Goal: Information Seeking & Learning: Compare options

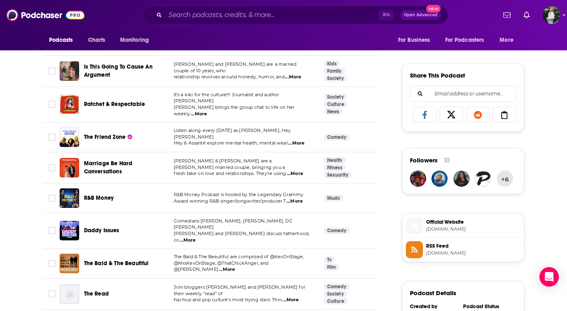
scroll to position [495, 0]
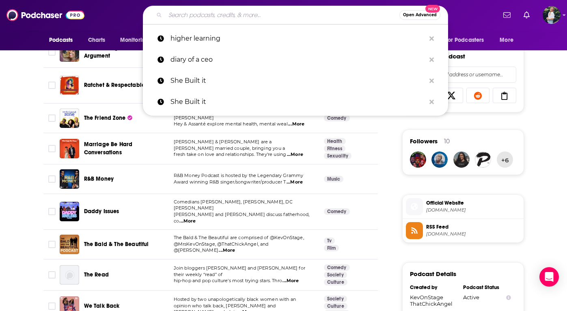
click at [232, 15] on input "Search podcasts, credits, & more..." at bounding box center [282, 15] width 234 height 13
paste input "Your Call"
type input "Your Call"
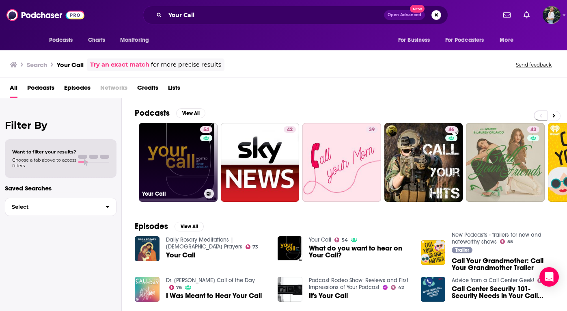
click at [174, 157] on link "54 Your Call" at bounding box center [178, 162] width 79 height 79
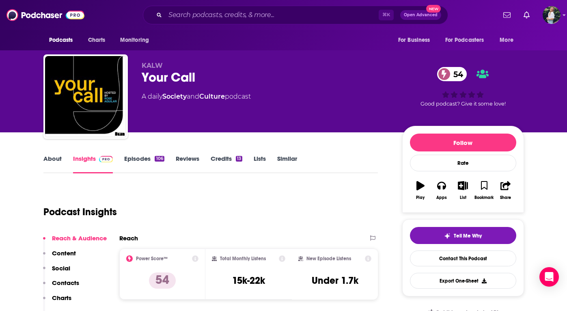
click at [53, 160] on link "About" at bounding box center [52, 164] width 18 height 19
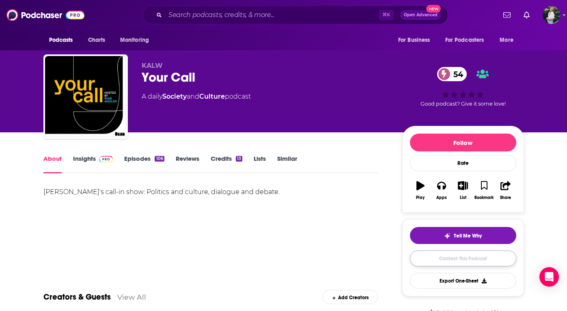
click at [435, 261] on link "Contact This Podcast" at bounding box center [463, 259] width 106 height 16
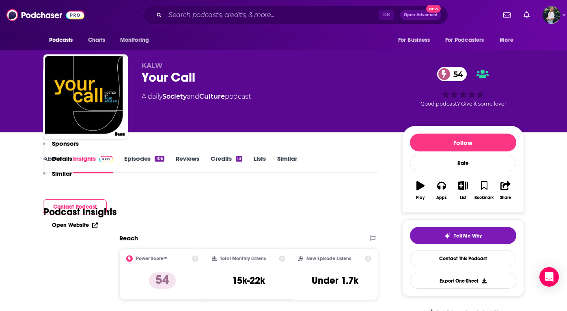
scroll to position [782, 0]
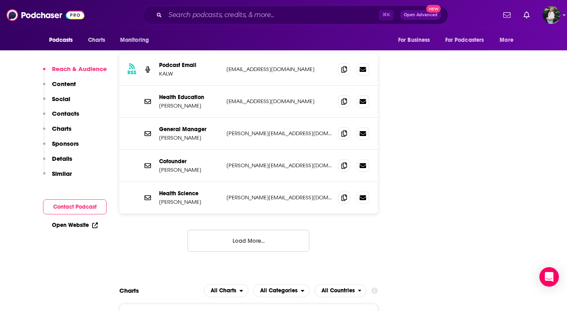
click at [265, 22] on div "⌘ K Open Advanced New" at bounding box center [295, 15] width 305 height 19
click at [251, 12] on input "Search podcasts, credits, & more..." at bounding box center [272, 15] width 214 height 13
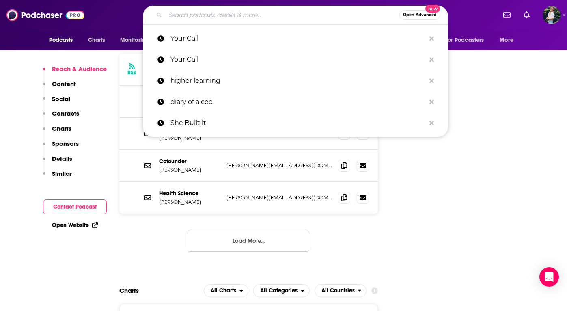
paste input "What Could Go Right?"
type input "What Could Go Right?"
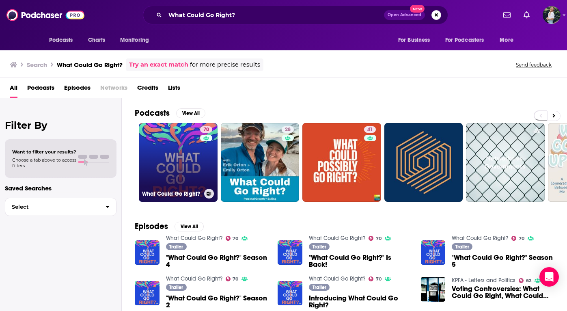
click at [176, 153] on link "70 What Could Go Right?" at bounding box center [178, 162] width 79 height 79
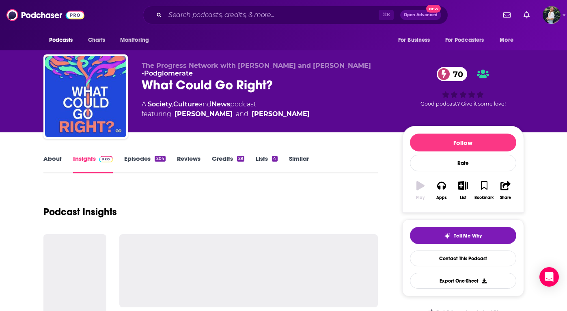
click at [57, 161] on link "About" at bounding box center [52, 164] width 18 height 19
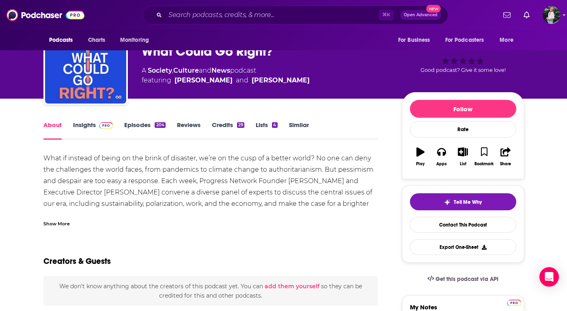
scroll to position [39, 0]
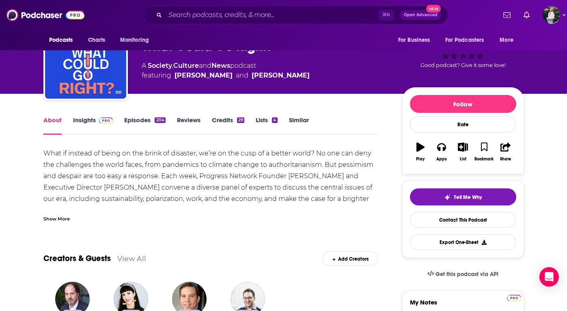
click at [60, 216] on div "Show More" at bounding box center [56, 218] width 26 height 8
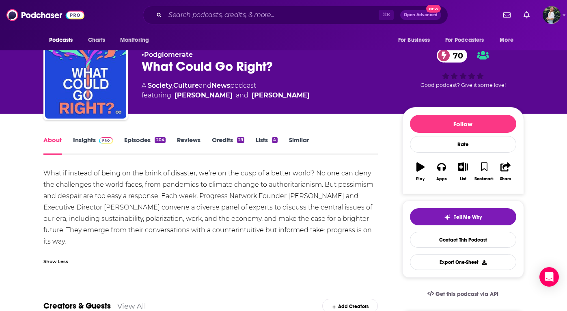
scroll to position [0, 0]
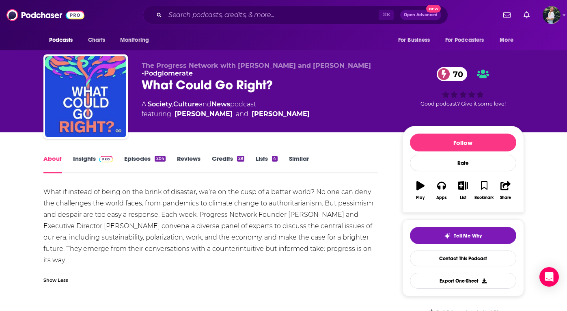
click at [86, 159] on link "Insights" at bounding box center [93, 164] width 40 height 19
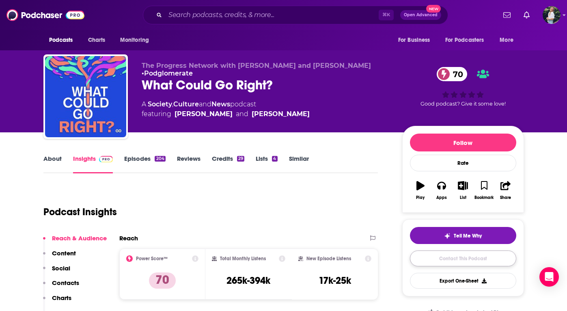
click at [428, 263] on link "Contact This Podcast" at bounding box center [463, 259] width 106 height 16
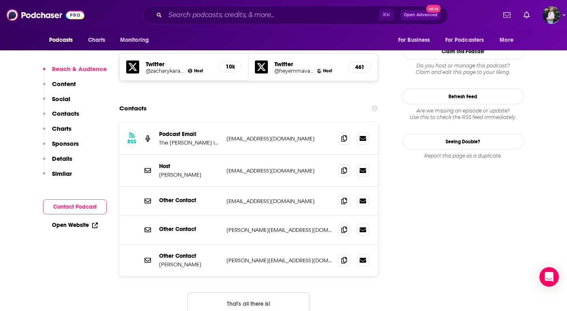
scroll to position [714, 0]
click at [344, 164] on span at bounding box center [344, 170] width 12 height 12
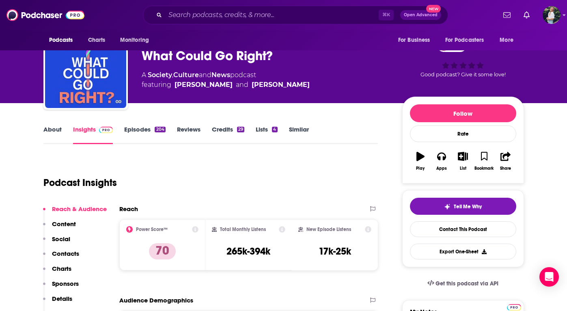
scroll to position [32, 0]
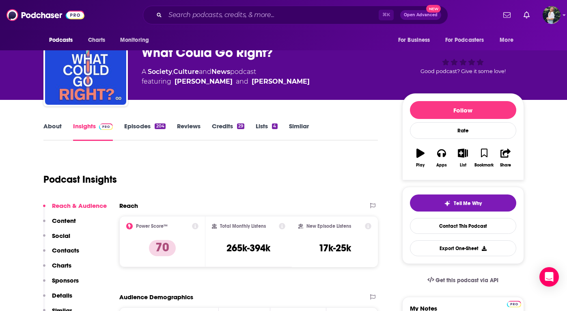
click at [302, 125] on link "Similar" at bounding box center [299, 131] width 20 height 19
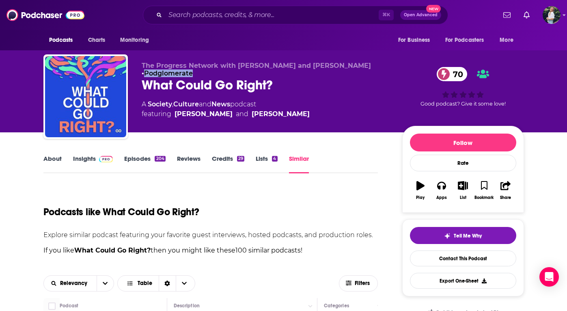
drag, startPoint x: 195, startPoint y: 74, endPoint x: 134, endPoint y: 75, distance: 60.5
click at [134, 75] on div "The Progress Network with Zachary Karabell and Emma Varvaloucas • Podglomerate …" at bounding box center [283, 98] width 481 height 88
click at [195, 192] on div "Podcasts like What Could Go Right?" at bounding box center [210, 206] width 335 height 41
drag, startPoint x: 193, startPoint y: 75, endPoint x: 140, endPoint y: 75, distance: 53.2
click at [139, 75] on div "The Progress Network with Zachary Karabell and Emma Varvaloucas • Podglomerate …" at bounding box center [283, 98] width 481 height 88
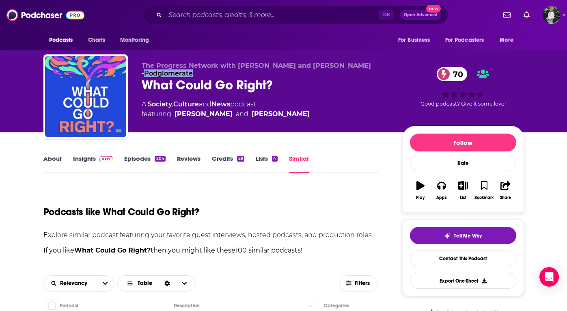
copy link "Podglomerate"
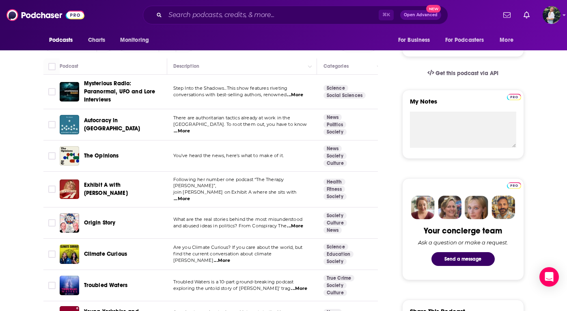
scroll to position [240, 0]
click at [190, 195] on span "...More" at bounding box center [182, 198] width 16 height 6
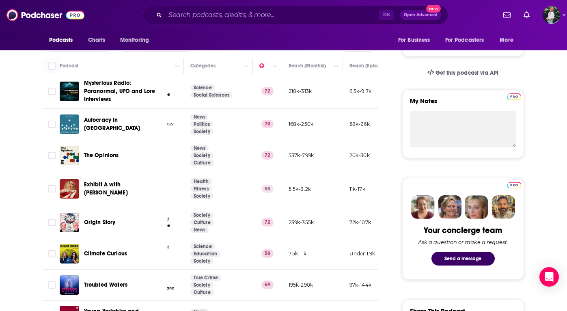
scroll to position [0, 155]
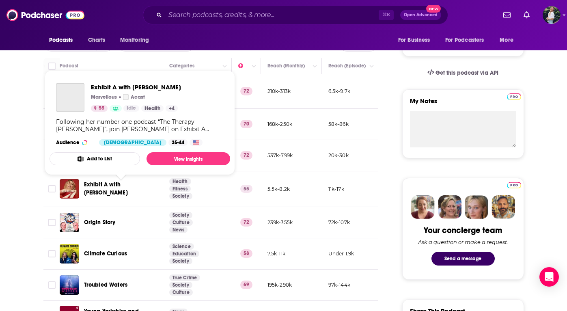
click at [110, 188] on span "Exhibit A with Abbey Clancy" at bounding box center [106, 188] width 44 height 15
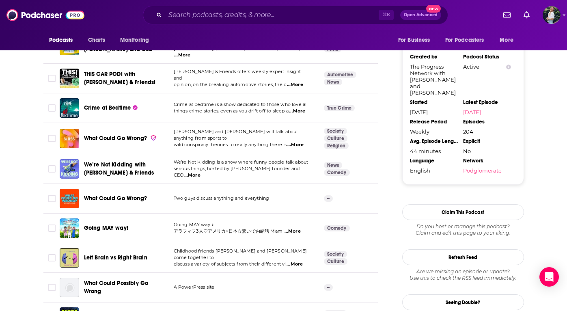
scroll to position [725, 0]
click at [295, 262] on span "...More" at bounding box center [295, 265] width 16 height 6
click at [319, 262] on td "Society Culture" at bounding box center [352, 259] width 69 height 30
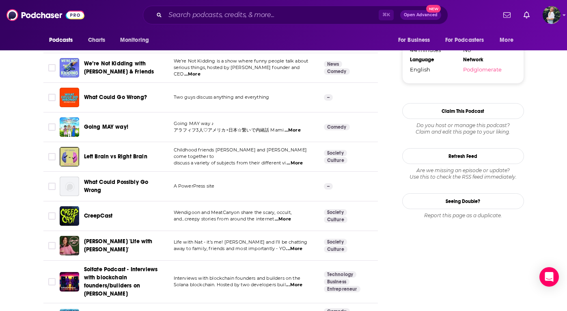
scroll to position [824, 0]
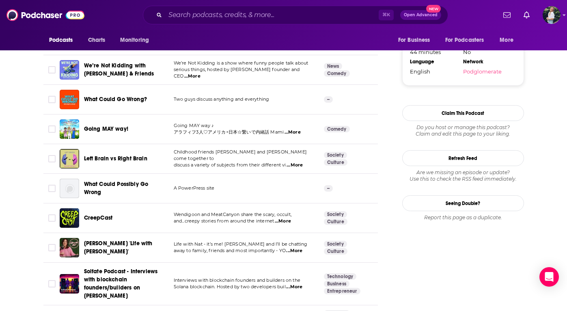
click at [294, 248] on span "...More" at bounding box center [294, 251] width 16 height 6
click at [113, 240] on span "Natalie Cassidy's 'Life with Nat'" at bounding box center [118, 247] width 69 height 15
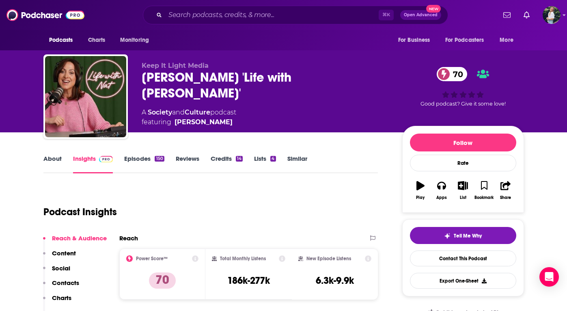
click at [59, 155] on link "About" at bounding box center [52, 164] width 18 height 19
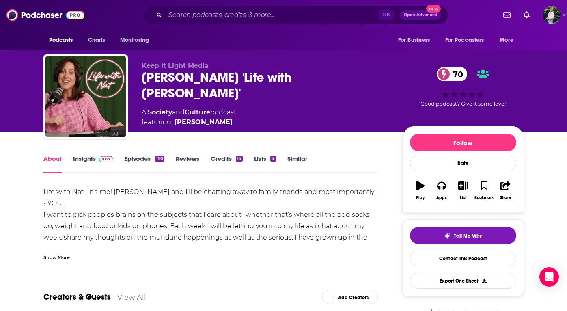
click at [218, 23] on div "⌘ K Open Advanced New" at bounding box center [295, 15] width 305 height 19
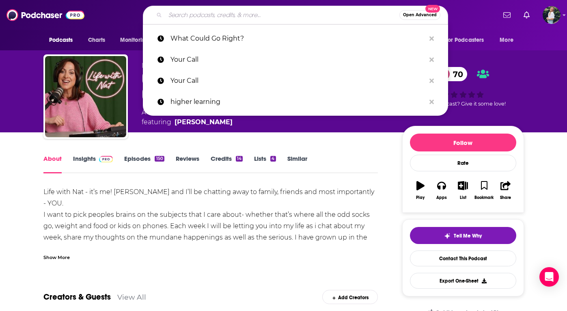
click at [214, 18] on input "Search podcasts, credits, & more..." at bounding box center [282, 15] width 234 height 13
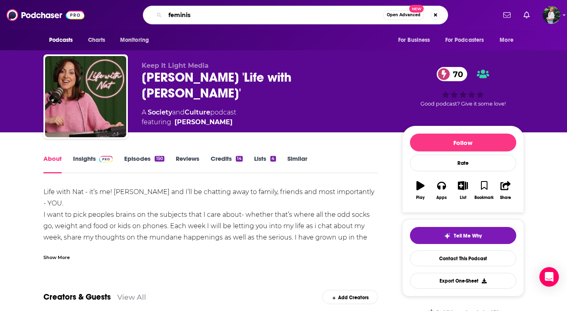
type input "feminist"
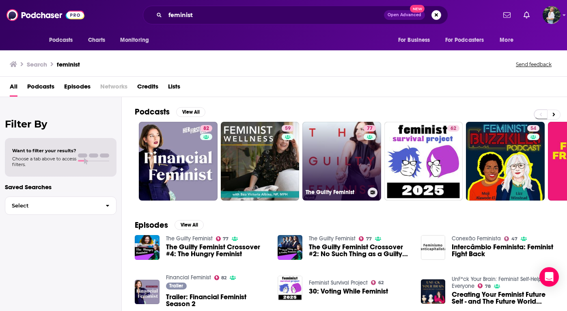
click at [326, 173] on link "77 The Guilty Feminist" at bounding box center [342, 161] width 79 height 79
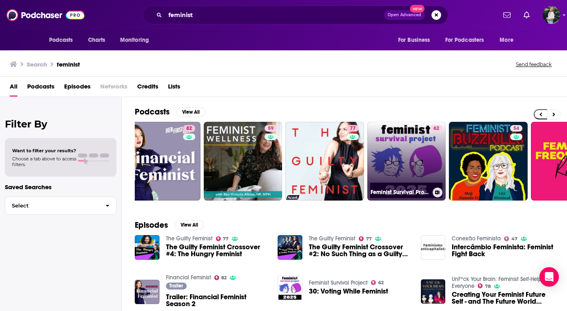
scroll to position [0, 23]
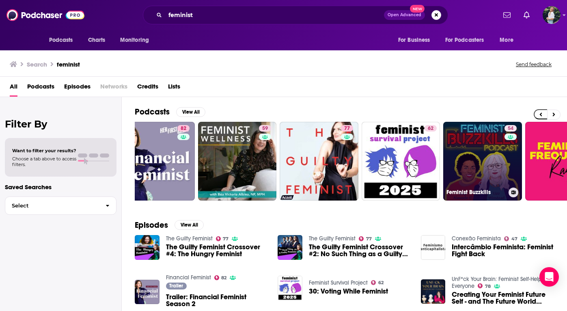
click at [492, 168] on link "54 Feminist Buzzkills" at bounding box center [482, 161] width 79 height 79
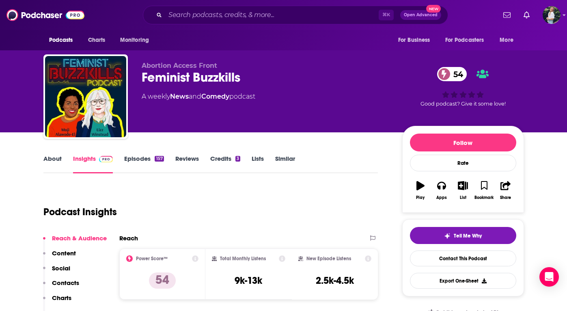
click at [51, 162] on link "About" at bounding box center [52, 164] width 18 height 19
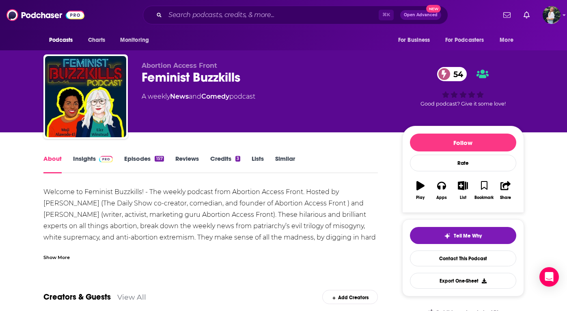
click at [90, 160] on link "Insights" at bounding box center [93, 164] width 40 height 19
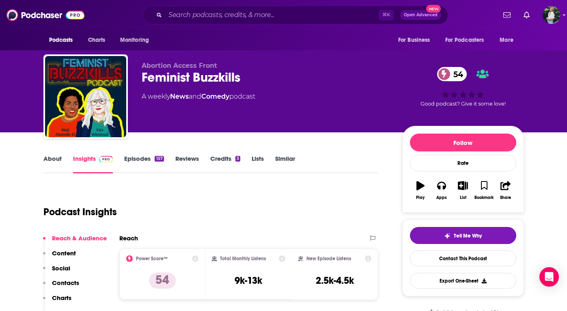
click at [48, 157] on link "About" at bounding box center [52, 164] width 18 height 19
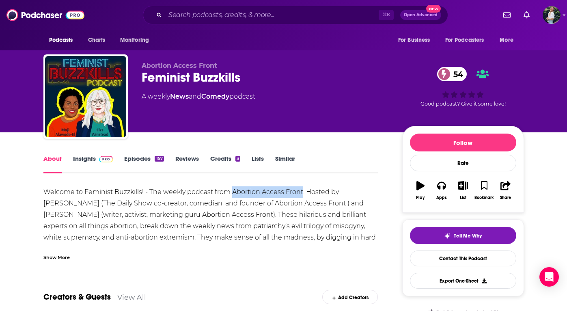
drag, startPoint x: 302, startPoint y: 193, endPoint x: 233, endPoint y: 191, distance: 69.1
click at [233, 191] on div "Welcome to Feminist Buzzkills! - The weekly podcast from Abortion Access Front.…" at bounding box center [210, 277] width 335 height 182
copy div "Abortion Access Front"
click at [273, 227] on div "Welcome to Feminist Buzzkills! - The weekly podcast from Abortion Access Front.…" at bounding box center [210, 277] width 335 height 182
click at [426, 259] on link "Contact This Podcast" at bounding box center [463, 259] width 106 height 16
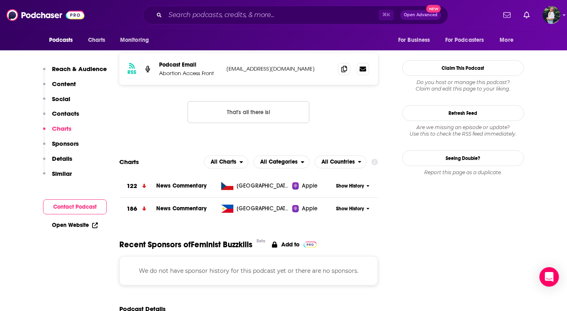
scroll to position [702, 0]
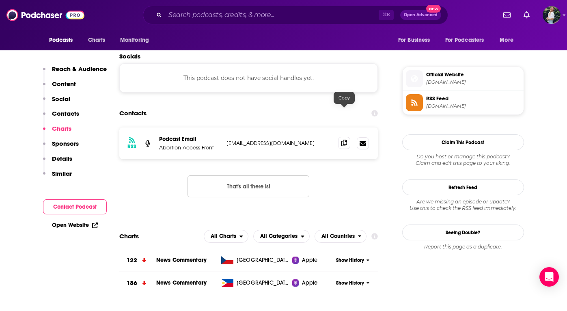
click at [344, 140] on icon at bounding box center [344, 143] width 6 height 6
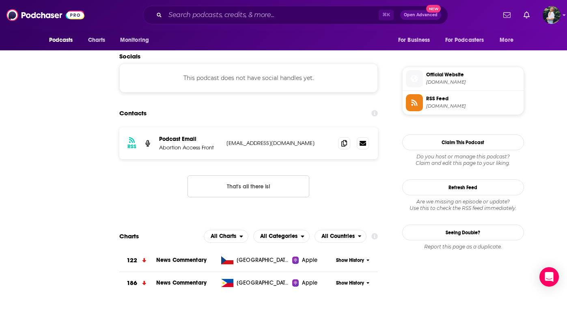
scroll to position [0, 0]
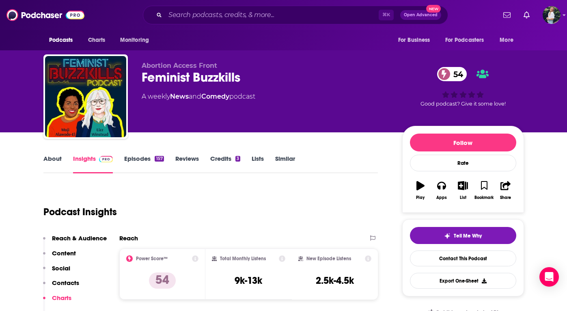
click at [286, 159] on link "Similar" at bounding box center [285, 164] width 20 height 19
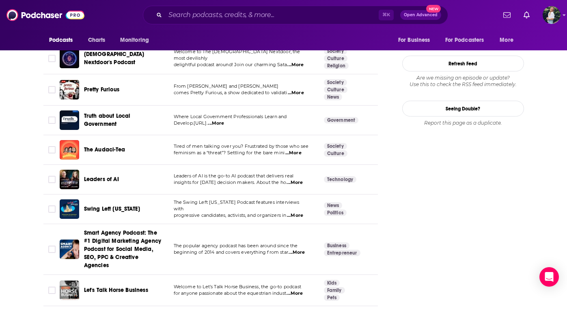
click at [294, 150] on span "...More" at bounding box center [293, 153] width 16 height 6
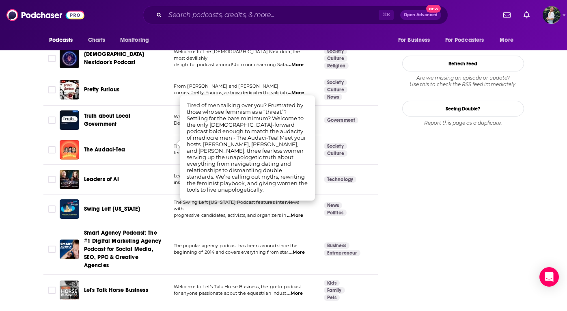
click at [125, 140] on div "The Audaci-Tea" at bounding box center [126, 149] width 84 height 19
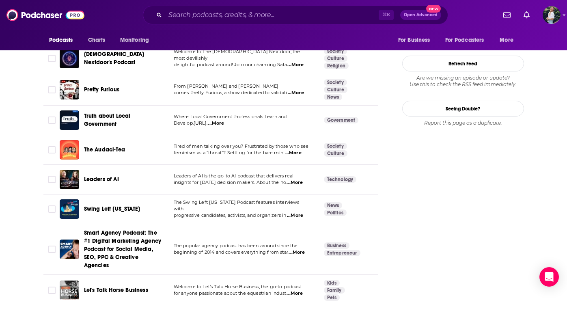
click at [115, 146] on span "The Audaci-Tea" at bounding box center [104, 149] width 41 height 7
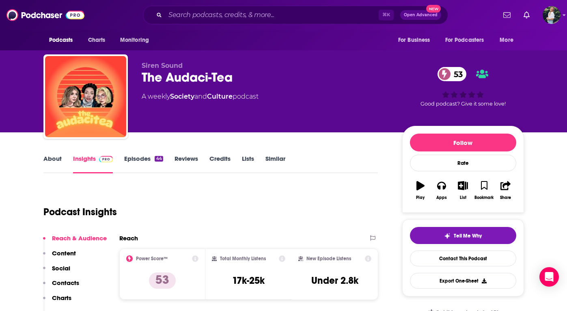
click at [50, 159] on link "About" at bounding box center [52, 164] width 18 height 19
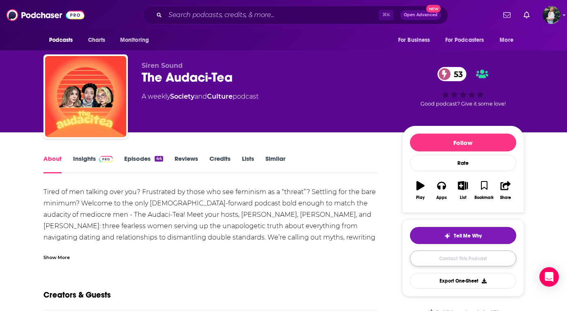
click at [438, 261] on link "Contact This Podcast" at bounding box center [463, 259] width 106 height 16
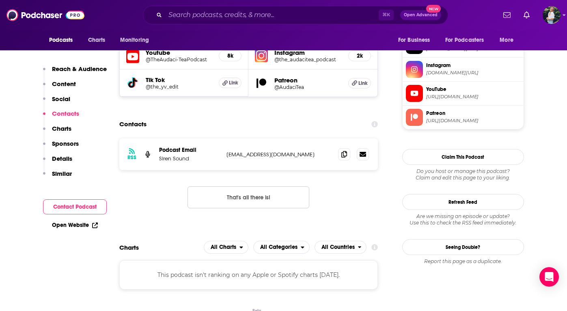
scroll to position [717, 0]
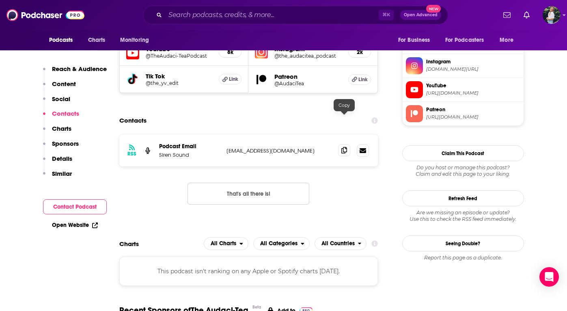
click at [345, 144] on span at bounding box center [344, 150] width 12 height 12
click at [344, 147] on icon at bounding box center [344, 150] width 6 height 6
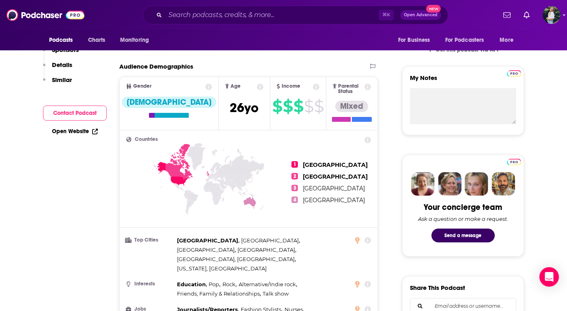
scroll to position [0, 0]
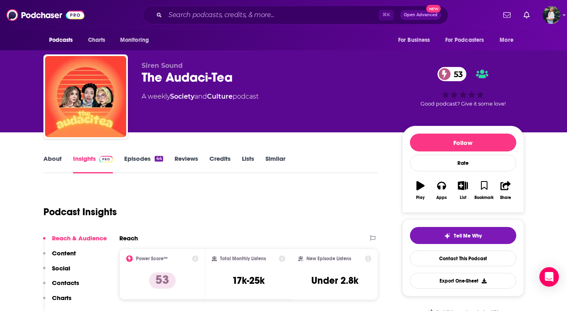
click at [275, 160] on link "Similar" at bounding box center [276, 164] width 20 height 19
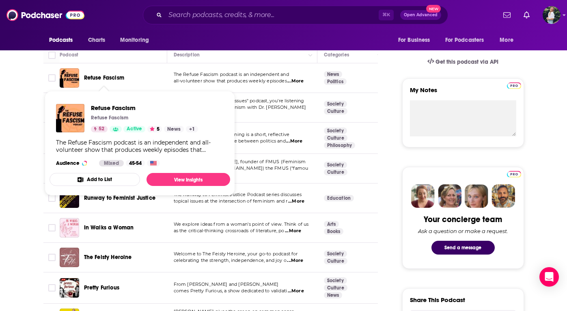
click at [103, 76] on span "Refuse Fascism" at bounding box center [104, 77] width 40 height 7
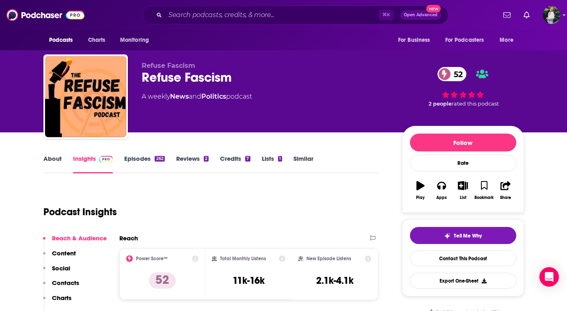
click at [53, 165] on link "About" at bounding box center [52, 164] width 18 height 19
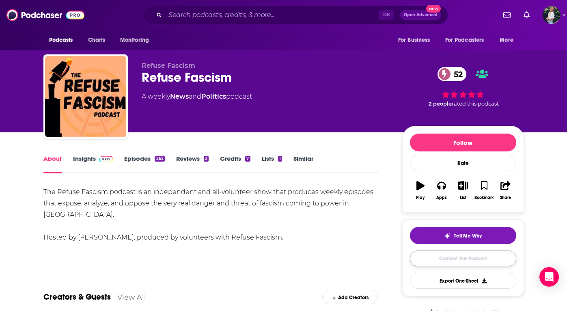
click at [442, 257] on link "Contact This Podcast" at bounding box center [463, 259] width 106 height 16
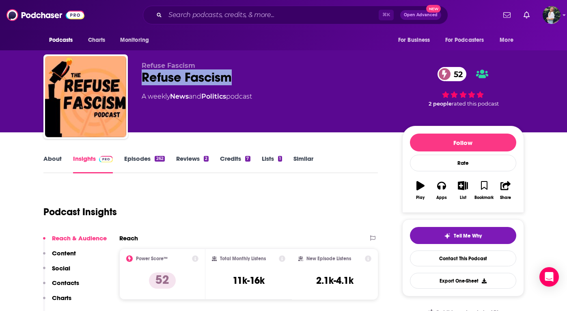
drag, startPoint x: 245, startPoint y: 80, endPoint x: 140, endPoint y: 78, distance: 104.8
click at [140, 78] on div "Refuse Fascism Refuse Fascism 52 A weekly News and Politics podcast 52 2 people…" at bounding box center [283, 98] width 481 height 88
copy h2 "Refuse Fascism"
click at [297, 159] on link "Similar" at bounding box center [304, 164] width 20 height 19
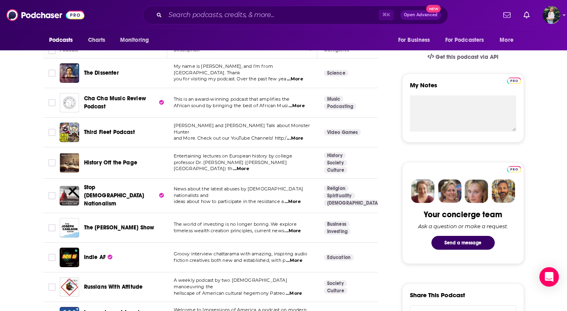
click at [299, 228] on span "...More" at bounding box center [293, 231] width 16 height 6
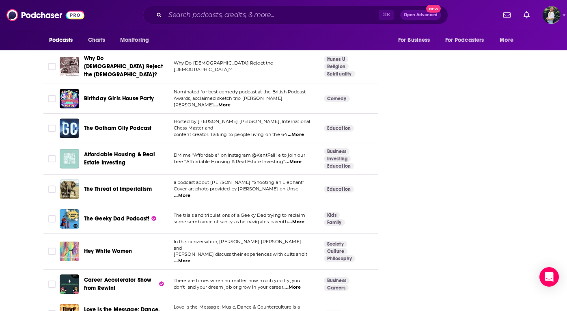
click at [190, 258] on span "...More" at bounding box center [182, 261] width 16 height 6
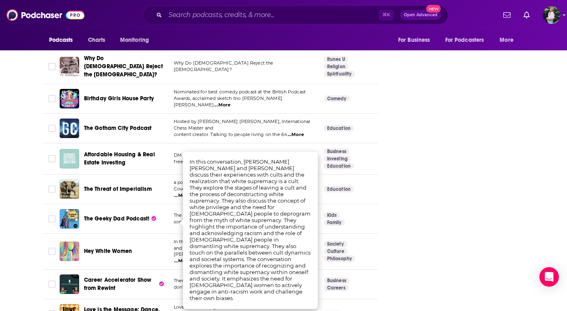
click at [320, 234] on td "Society Culture Philosophy" at bounding box center [352, 252] width 69 height 36
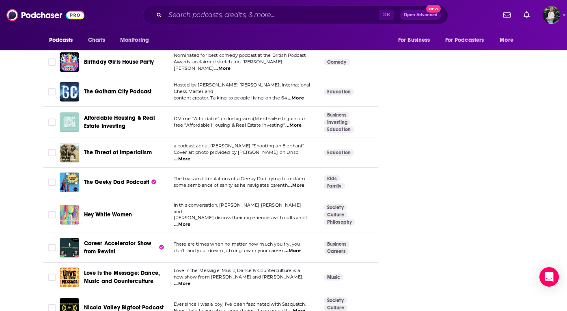
scroll to position [2418, 0]
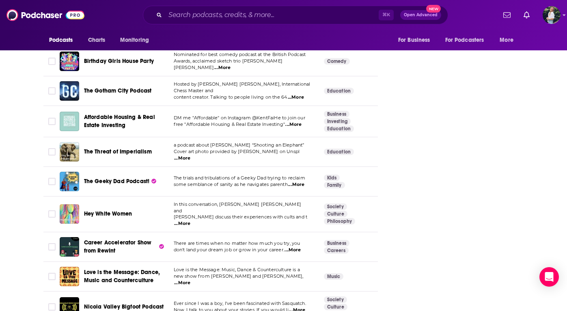
click at [301, 247] on span "...More" at bounding box center [293, 250] width 16 height 6
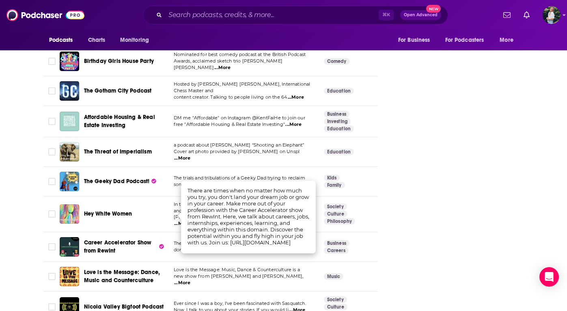
click at [318, 232] on td "Business Careers" at bounding box center [352, 247] width 69 height 30
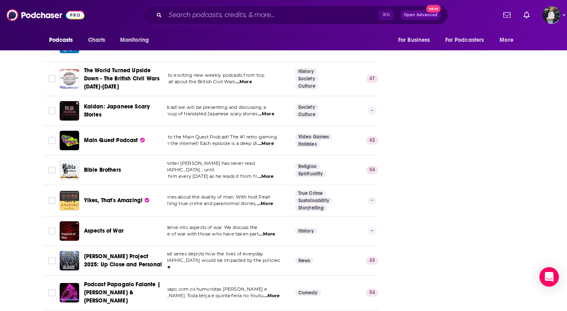
scroll to position [0, 13]
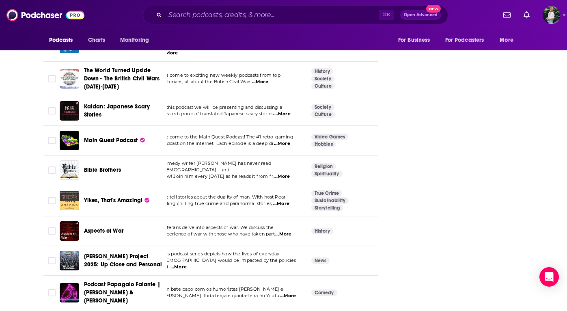
click at [112, 253] on span "Trump's Project 2025: Up Close and Personal" at bounding box center [123, 260] width 78 height 15
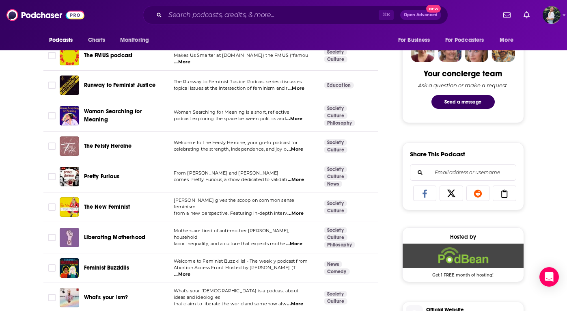
click at [296, 181] on span "...More" at bounding box center [296, 180] width 16 height 6
click at [119, 175] on span "Pretty Furious" at bounding box center [101, 176] width 35 height 7
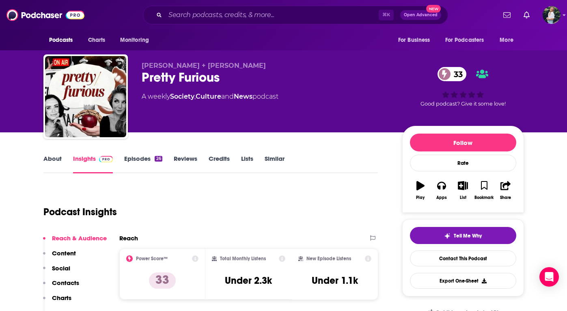
click at [51, 155] on link "About" at bounding box center [52, 164] width 18 height 19
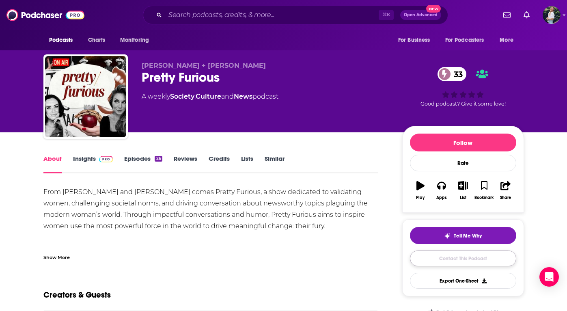
click at [447, 258] on link "Contact This Podcast" at bounding box center [463, 259] width 106 height 16
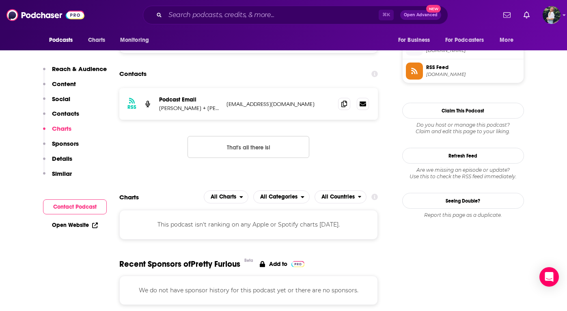
scroll to position [563, 0]
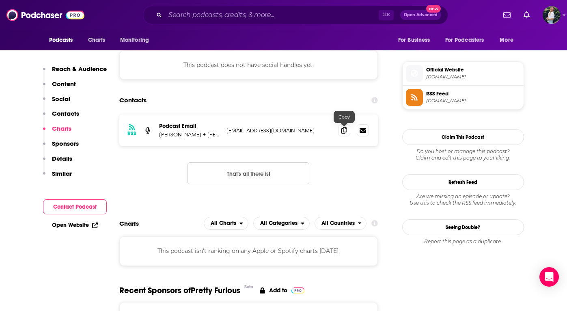
click at [337, 133] on div "RSS Podcast Email Maggie Gehlsen-Burnett + Mallory Hagan prettyfurious@substack…" at bounding box center [248, 131] width 259 height 32
click at [344, 133] on icon at bounding box center [344, 130] width 6 height 6
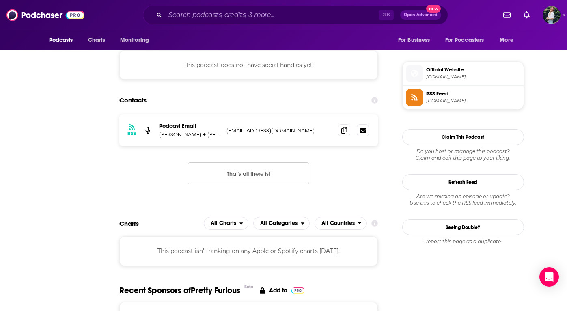
scroll to position [0, 0]
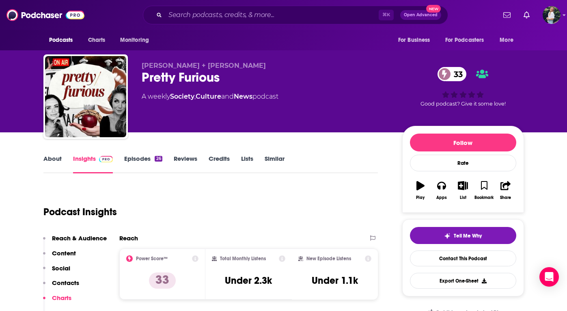
click at [267, 158] on link "Similar" at bounding box center [275, 164] width 20 height 19
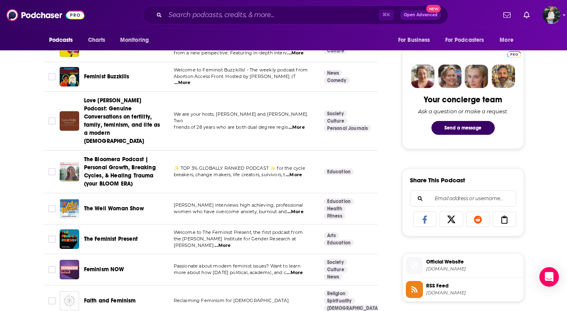
click at [231, 242] on span "...More" at bounding box center [222, 245] width 16 height 6
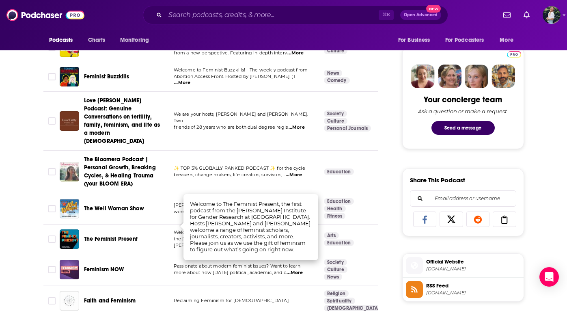
click at [324, 236] on td "Arts Education" at bounding box center [352, 240] width 69 height 30
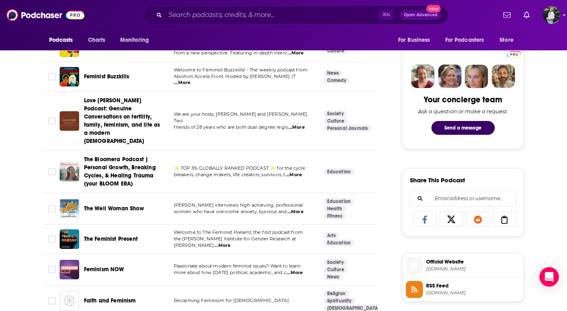
click at [117, 235] on span "The Feminist Present" at bounding box center [111, 239] width 54 height 8
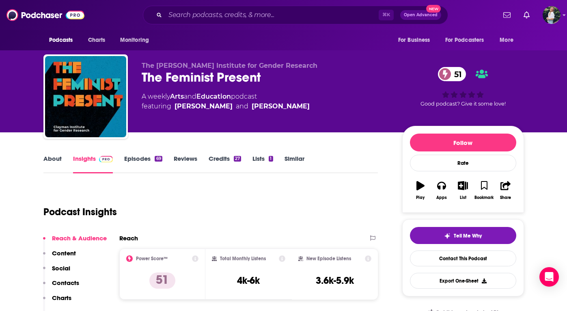
click at [46, 160] on link "About" at bounding box center [52, 164] width 18 height 19
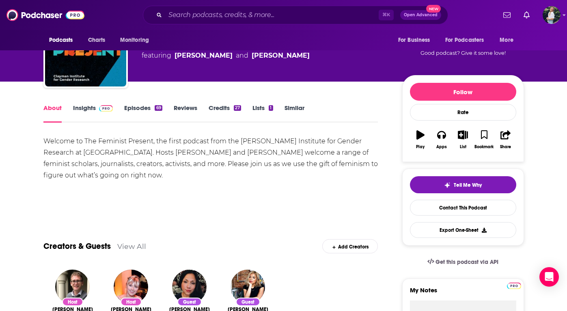
scroll to position [43, 0]
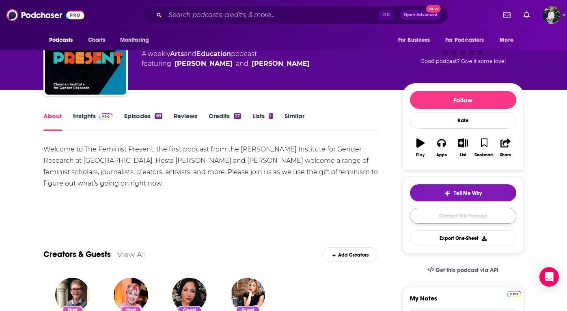
click at [458, 216] on link "Contact This Podcast" at bounding box center [463, 216] width 106 height 16
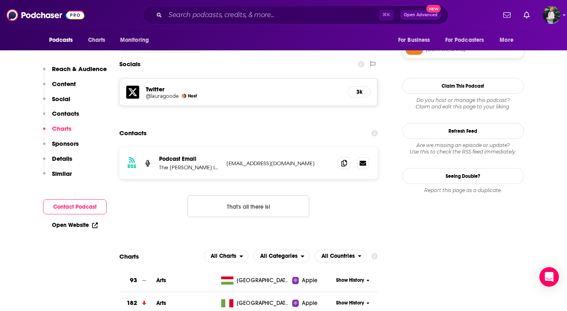
scroll to position [673, 0]
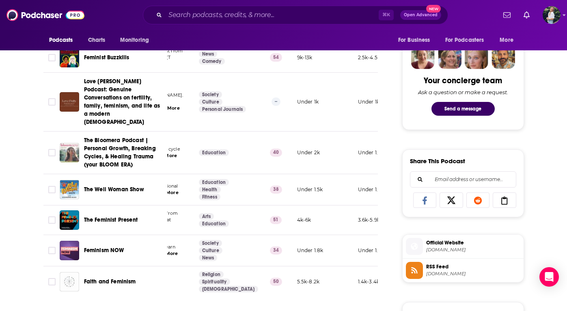
scroll to position [349, 0]
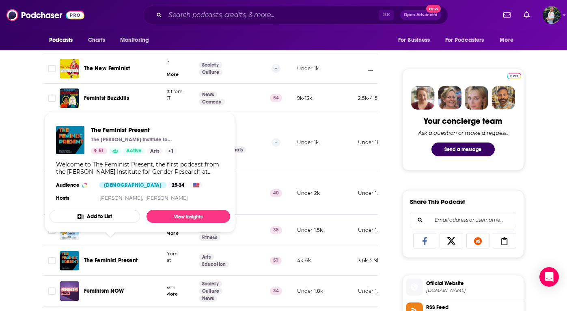
click at [116, 257] on span "The Feminist Present" at bounding box center [111, 260] width 54 height 7
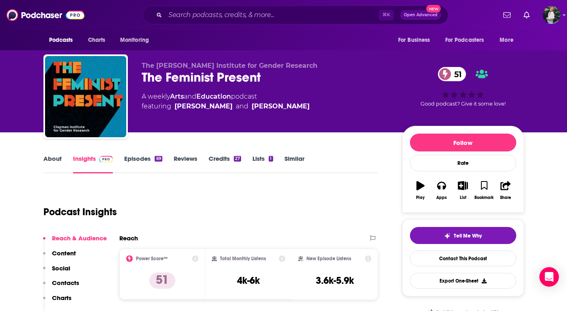
scroll to position [5, 0]
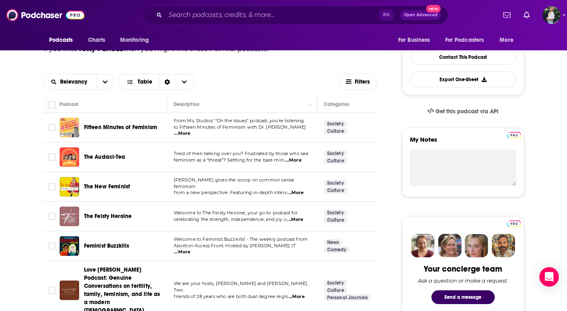
scroll to position [214, 0]
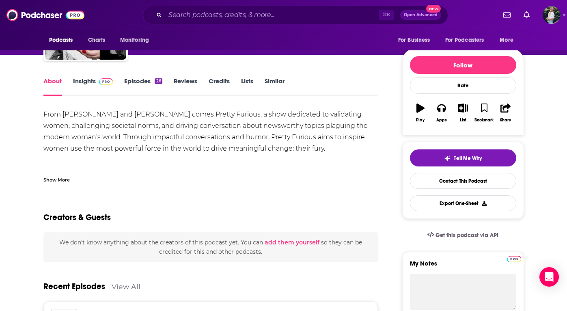
scroll to position [84, 0]
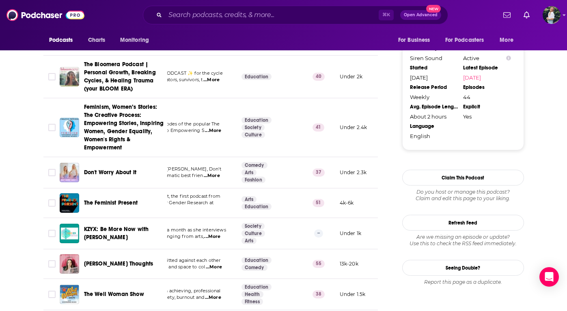
scroll to position [840, 0]
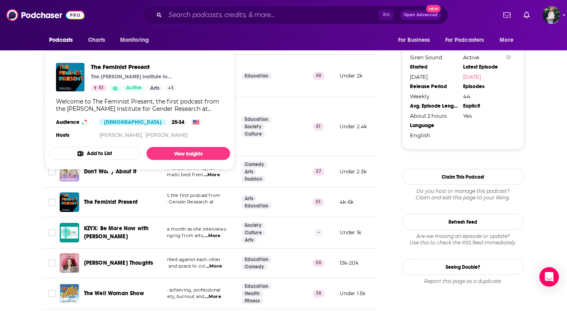
click at [105, 198] on span "The Feminist Present" at bounding box center [111, 202] width 54 height 8
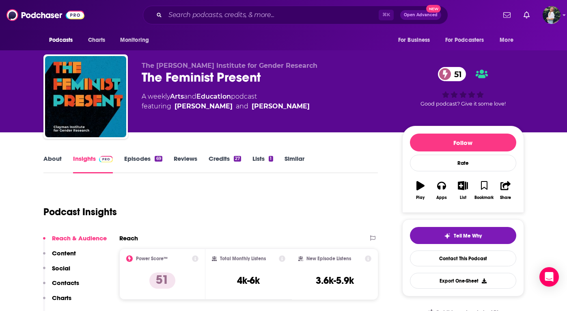
click at [54, 158] on link "About" at bounding box center [52, 164] width 18 height 19
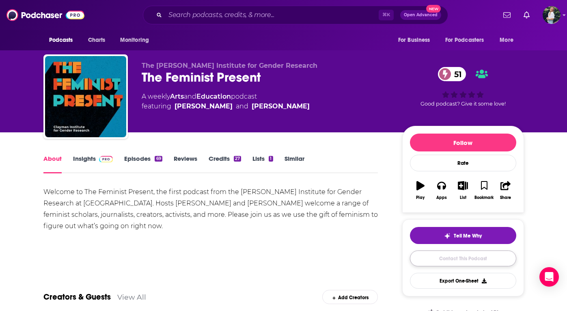
click at [450, 262] on link "Contact This Podcast" at bounding box center [463, 259] width 106 height 16
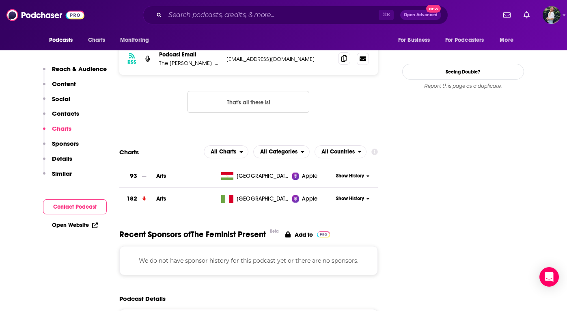
scroll to position [673, 0]
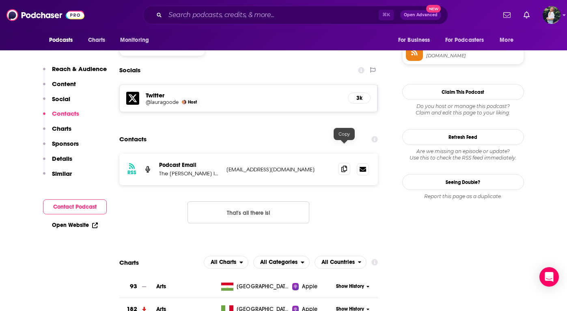
click at [340, 163] on span at bounding box center [344, 169] width 12 height 12
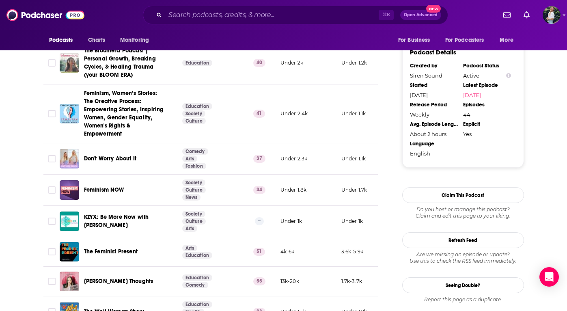
scroll to position [986, 0]
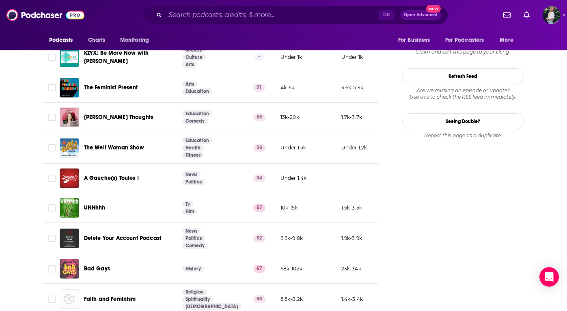
click at [104, 144] on span "The Well Woman Show" at bounding box center [114, 147] width 60 height 7
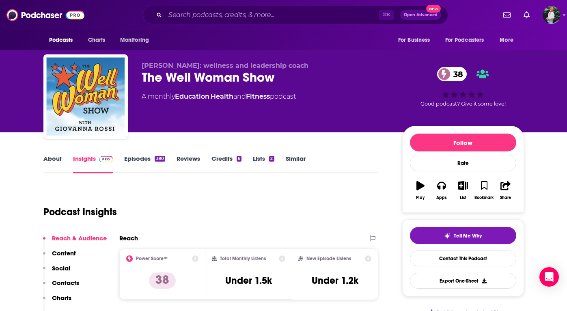
click at [53, 157] on link "About" at bounding box center [52, 164] width 18 height 19
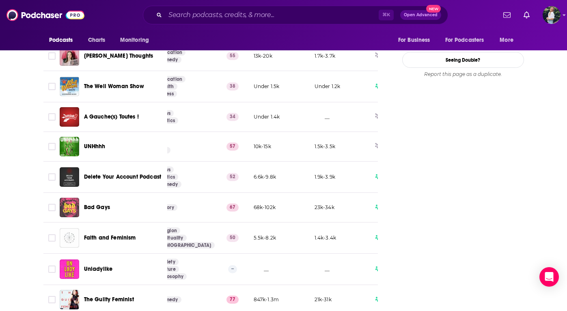
scroll to position [1061, 0]
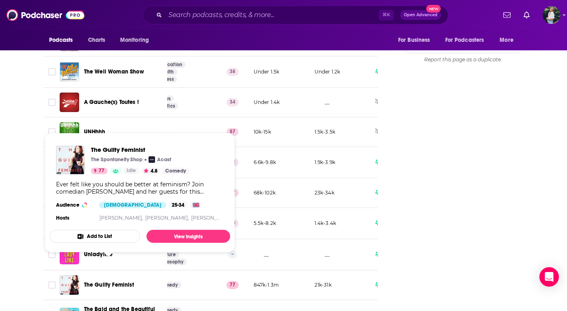
click at [115, 281] on span "The Guilty Feminist" at bounding box center [109, 284] width 50 height 7
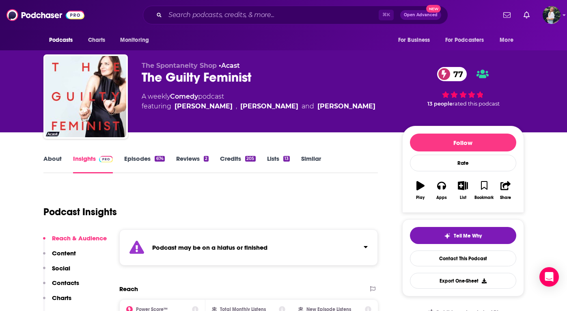
click at [56, 163] on link "About" at bounding box center [52, 164] width 18 height 19
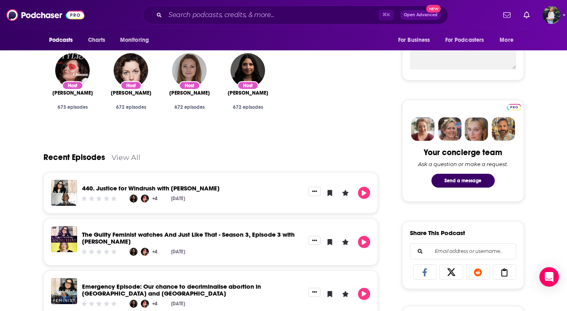
scroll to position [321, 0]
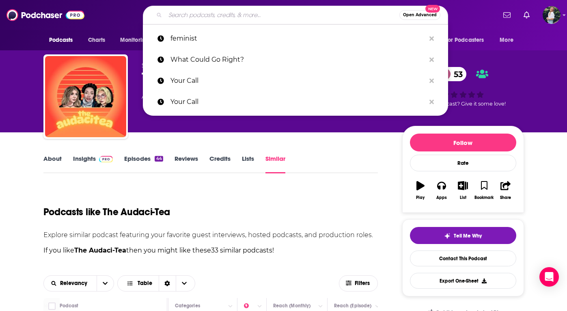
click at [199, 16] on input "Search podcasts, credits, & more..." at bounding box center [282, 15] width 234 height 13
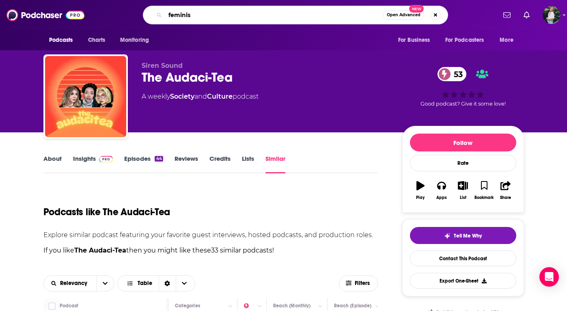
type input "feminism"
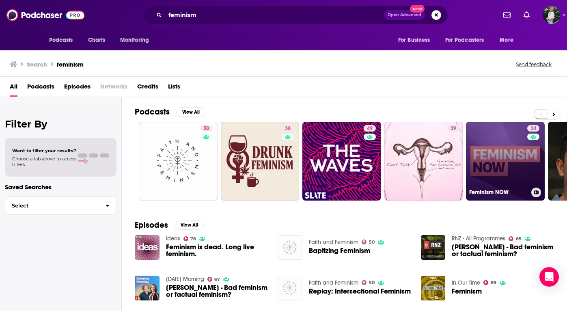
click at [476, 153] on link "34 Feminism NOW" at bounding box center [505, 161] width 79 height 79
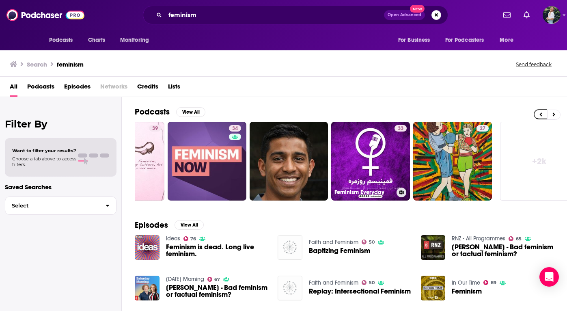
scroll to position [0, 313]
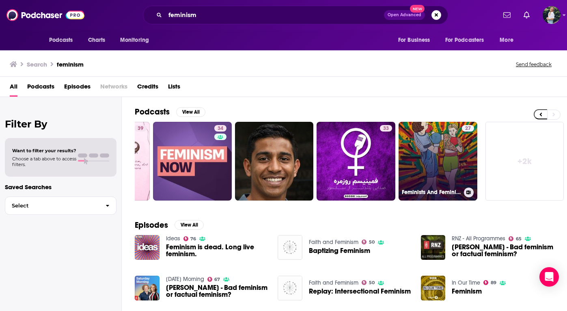
click at [427, 147] on link "27 Feminists And Feminism" at bounding box center [438, 161] width 79 height 79
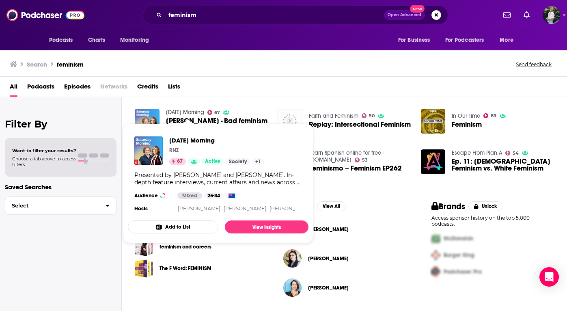
scroll to position [168, 0]
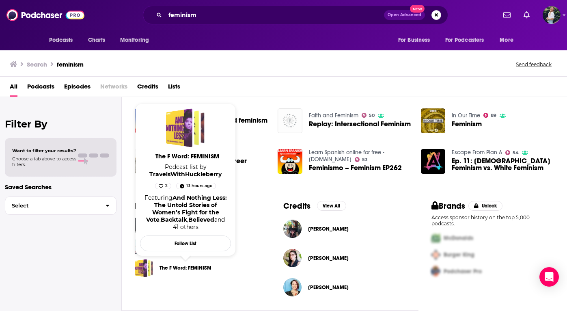
click at [176, 268] on link "The F Word: FEMINISM" at bounding box center [186, 268] width 52 height 9
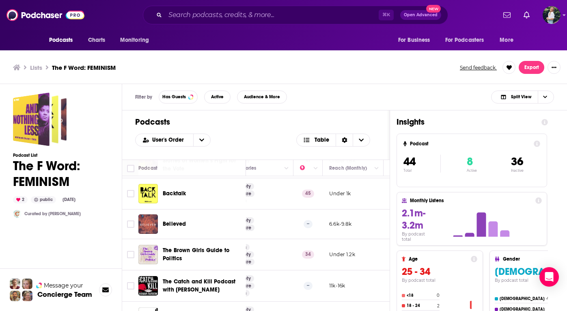
scroll to position [32, 0]
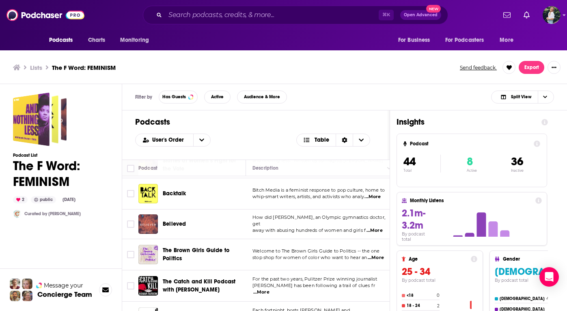
click at [376, 255] on span "...More" at bounding box center [376, 258] width 16 height 6
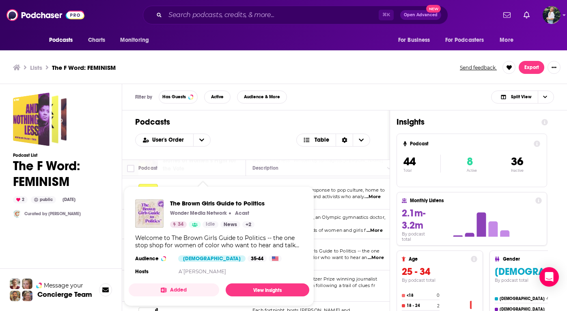
click at [176, 251] on div "The Brown Girls Guide to Politics Wonder Media Network Acast 34 Idle News + 2 W…" at bounding box center [219, 238] width 181 height 91
click at [201, 205] on span "The Brown Girls Guide to Politics" at bounding box center [217, 203] width 95 height 8
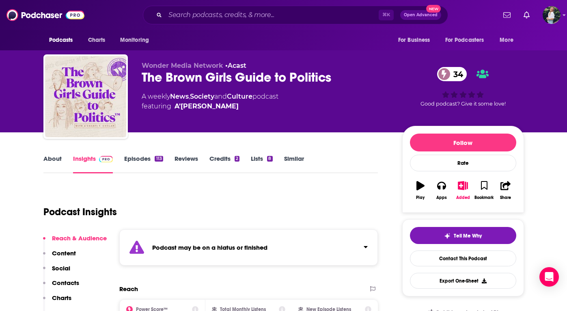
click at [46, 164] on link "About" at bounding box center [52, 164] width 18 height 19
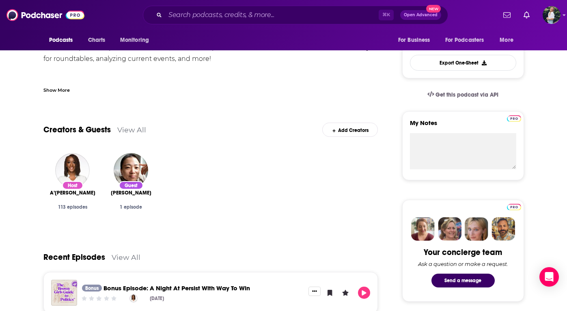
scroll to position [256, 0]
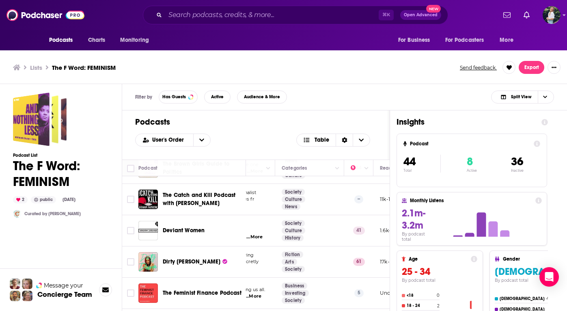
scroll to position [119, 0]
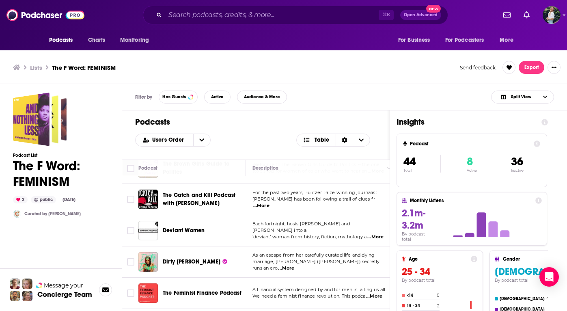
click at [294, 266] on span "...More" at bounding box center [286, 268] width 16 height 6
click at [364, 162] on th "Description" at bounding box center [321, 168] width 150 height 16
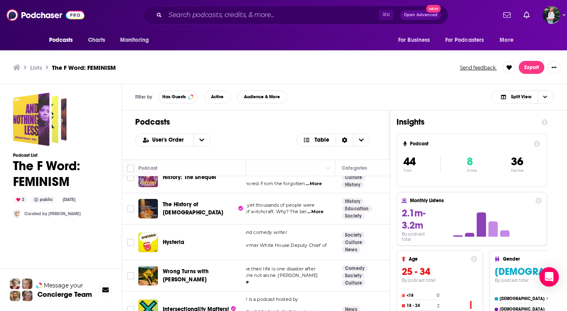
scroll to position [421, 0]
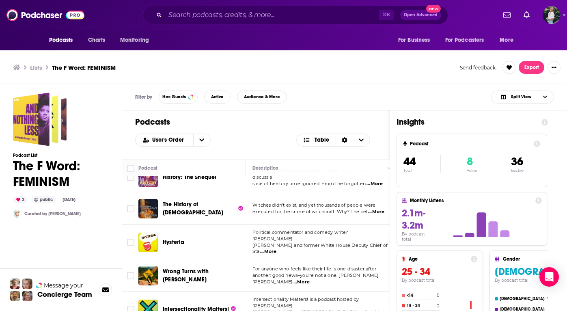
click at [277, 249] on span "...More" at bounding box center [268, 252] width 16 height 6
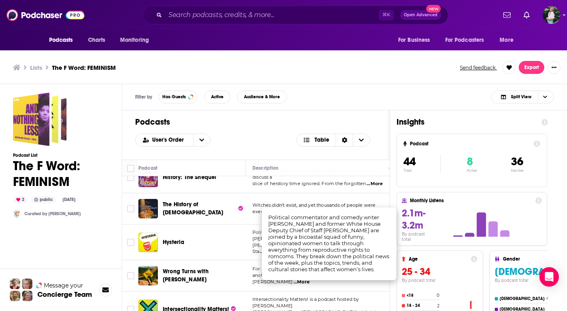
click at [173, 239] on div "Podcasts Charts Monitoring ⌘ K Open Advanced New For Business For Podcasters Mo…" at bounding box center [283, 156] width 567 height 313
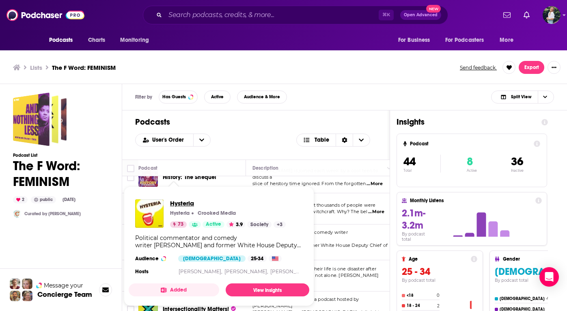
click at [186, 201] on span "Hysteria" at bounding box center [228, 203] width 116 height 8
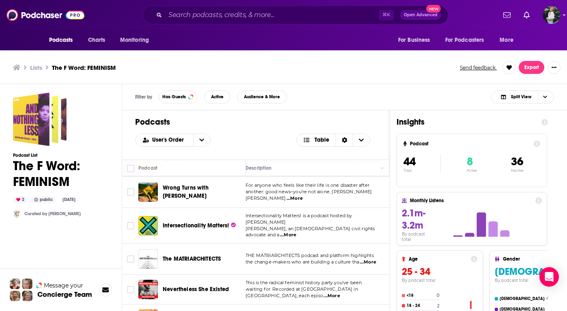
scroll to position [504, 4]
click at [299, 232] on span "...More" at bounding box center [291, 235] width 16 height 6
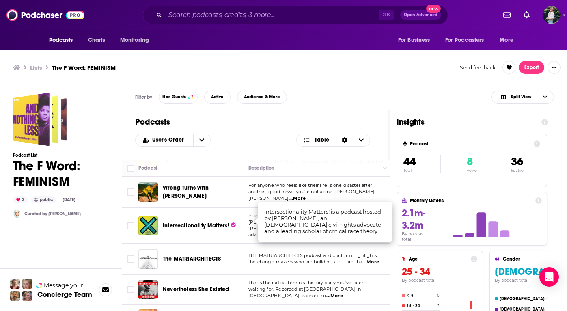
click at [372, 155] on div "Podcasts User's Order Table" at bounding box center [256, 134] width 268 height 49
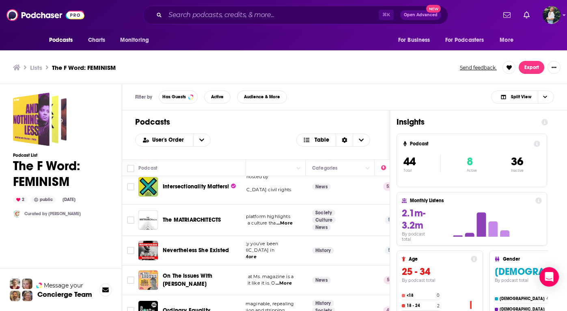
scroll to position [543, 0]
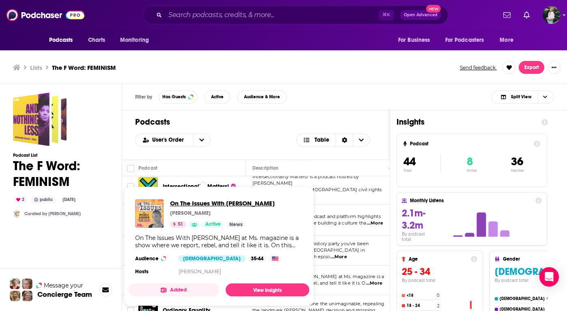
click at [190, 201] on span "On The Issues With Michele Goodwin" at bounding box center [222, 203] width 105 height 8
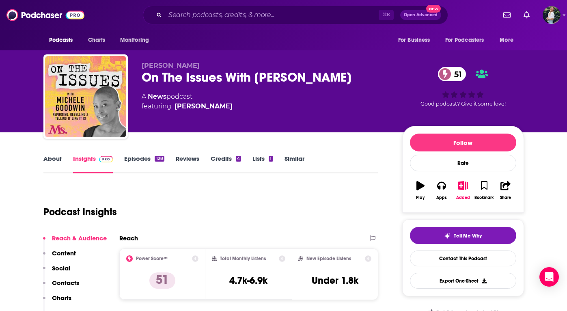
click at [50, 157] on link "About" at bounding box center [52, 164] width 18 height 19
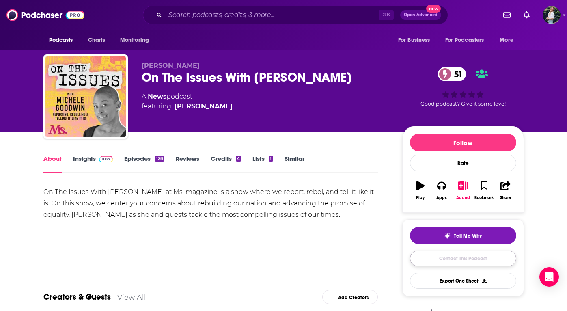
click at [431, 259] on link "Contact This Podcast" at bounding box center [463, 259] width 106 height 16
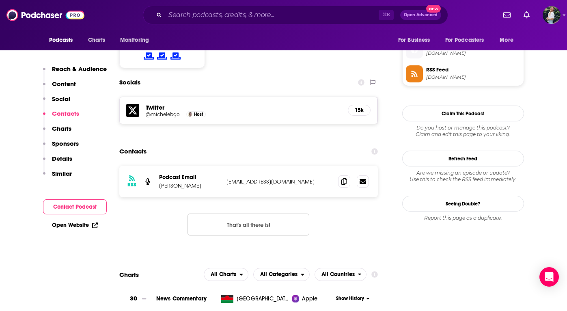
scroll to position [659, 0]
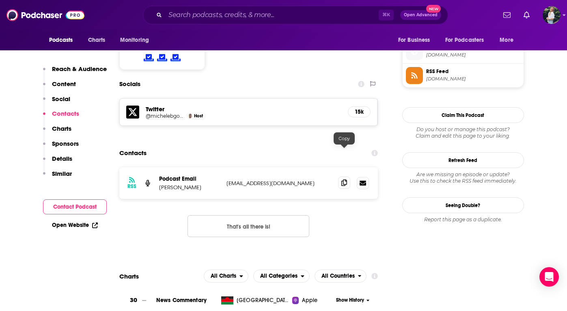
click at [344, 179] on icon at bounding box center [344, 182] width 6 height 6
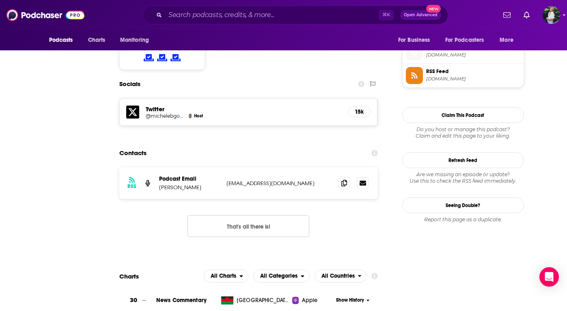
scroll to position [0, 0]
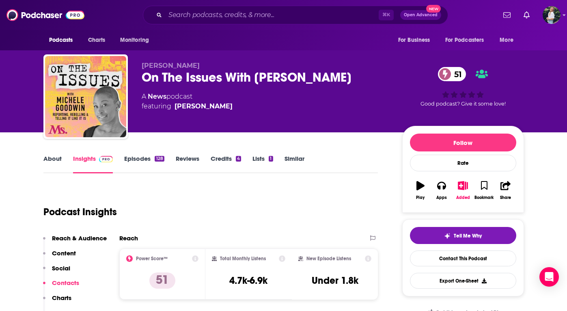
click at [292, 164] on link "Similar" at bounding box center [295, 164] width 20 height 19
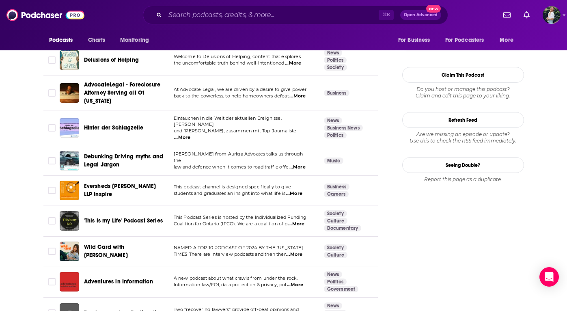
click at [297, 251] on span "...More" at bounding box center [294, 254] width 16 height 6
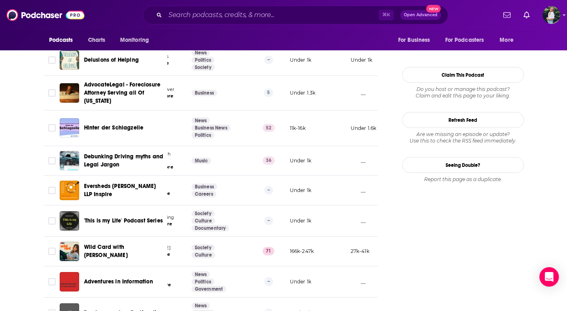
scroll to position [0, 182]
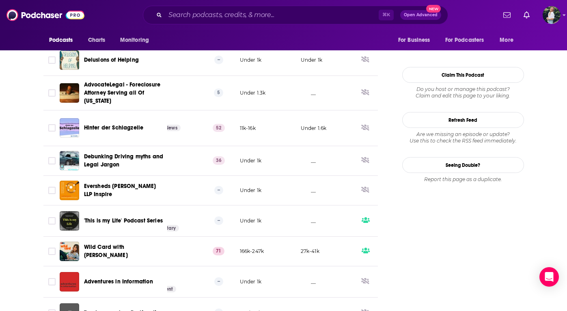
click at [115, 245] on span "Wild Card with Rachel Martin" at bounding box center [106, 251] width 44 height 15
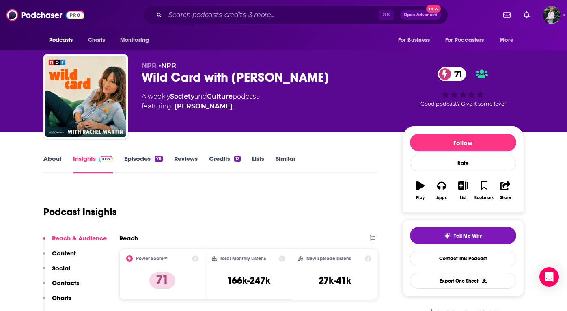
click at [51, 160] on link "About" at bounding box center [52, 164] width 18 height 19
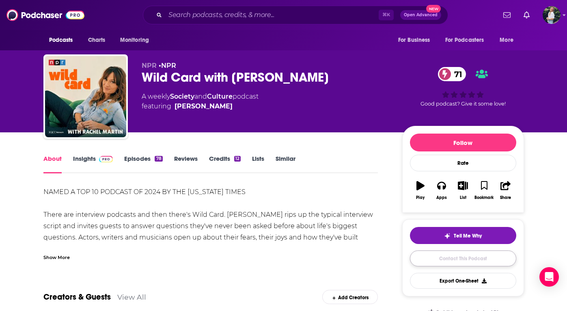
click at [443, 255] on link "Contact This Podcast" at bounding box center [463, 259] width 106 height 16
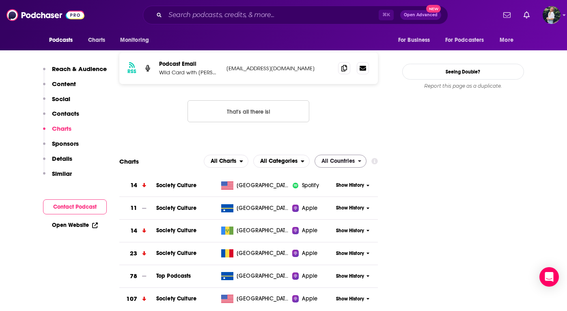
scroll to position [695, 0]
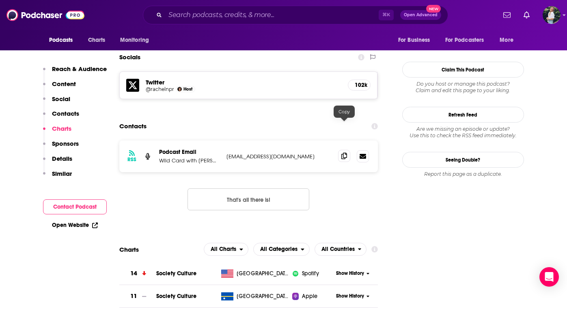
click at [345, 153] on icon at bounding box center [344, 156] width 6 height 6
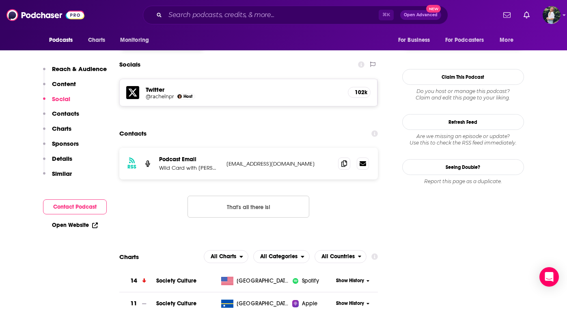
scroll to position [0, 0]
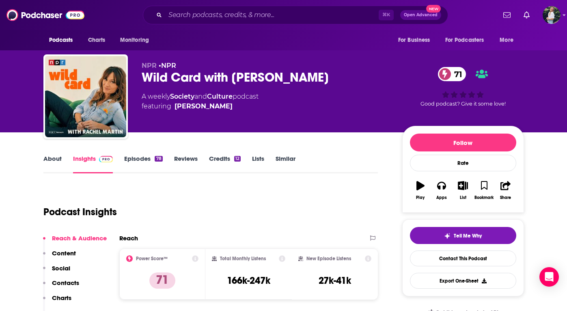
click at [285, 159] on link "Similar" at bounding box center [286, 164] width 20 height 19
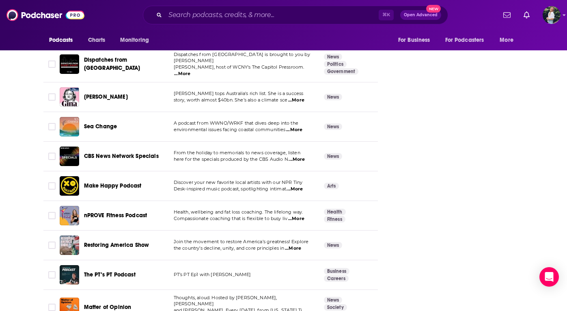
scroll to position [2272, 0]
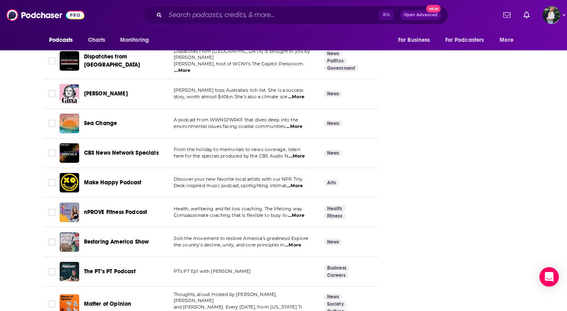
click at [295, 242] on span "...More" at bounding box center [293, 245] width 16 height 6
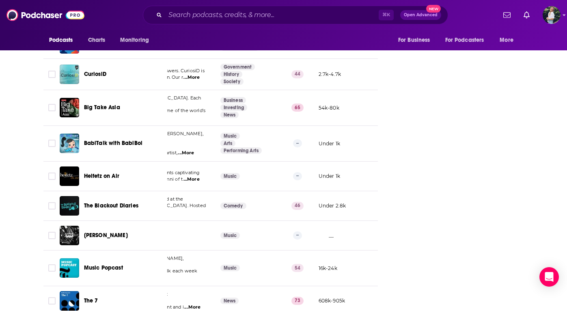
scroll to position [2632, 0]
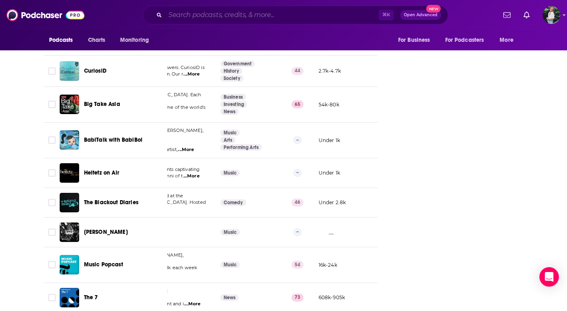
click at [265, 18] on input "Search podcasts, credits, & more..." at bounding box center [272, 15] width 214 height 13
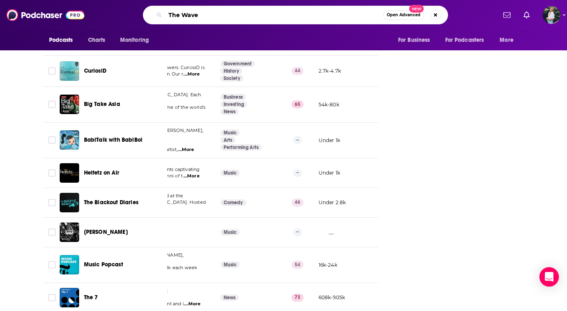
type input "The Waves"
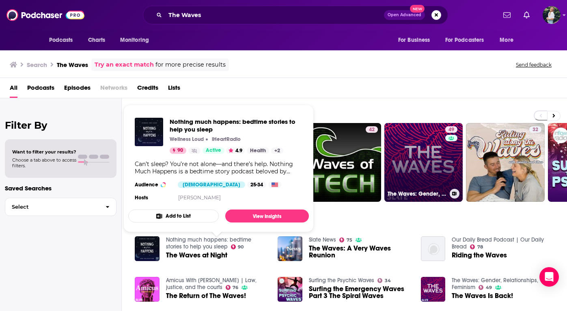
click at [412, 161] on link "49 The Waves: Gender, Relationships, Feminism" at bounding box center [424, 162] width 79 height 79
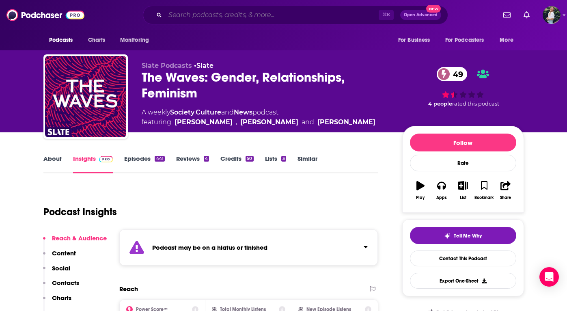
click at [183, 16] on input "Search podcasts, credits, & more..." at bounding box center [272, 15] width 214 height 13
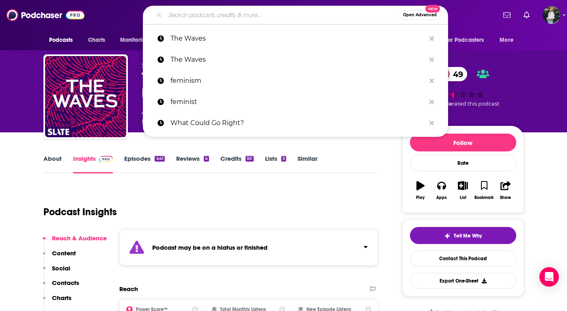
paste input "Think Progressively"
type input "Think Progressively"
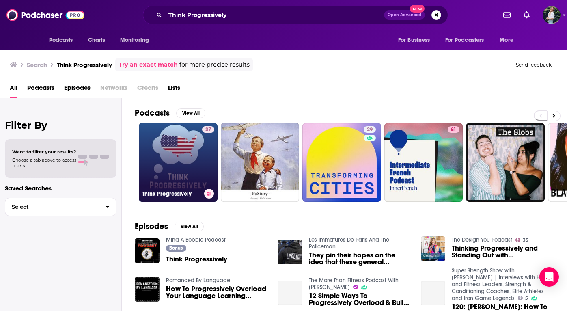
click at [177, 154] on link "37 Think Progressively" at bounding box center [178, 162] width 79 height 79
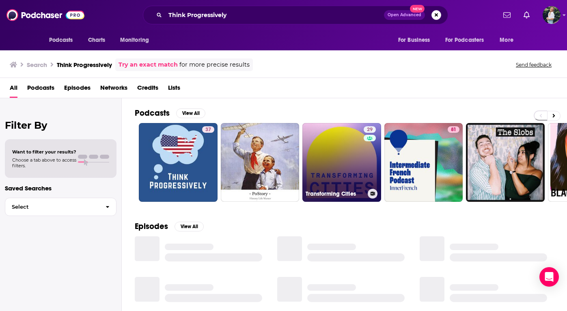
click at [349, 174] on link "29 Transforming Cities" at bounding box center [342, 162] width 79 height 79
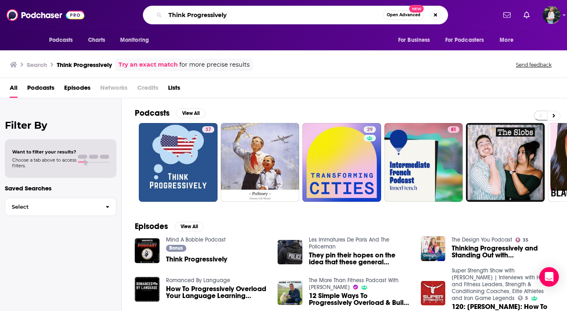
drag, startPoint x: 251, startPoint y: 13, endPoint x: 112, endPoint y: 13, distance: 138.5
click at [112, 13] on div "Think Progressively Open Advanced New" at bounding box center [295, 15] width 401 height 19
paste input "e Nod"
type input "The Nod"
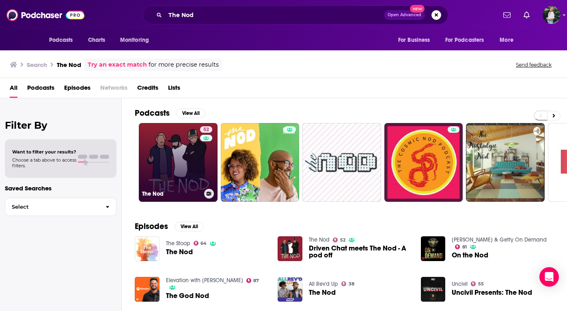
click at [189, 160] on link "52 The Nod" at bounding box center [178, 162] width 79 height 79
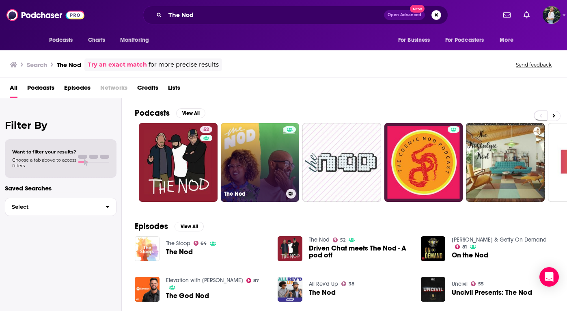
click at [281, 159] on link "The Nod" at bounding box center [260, 162] width 79 height 79
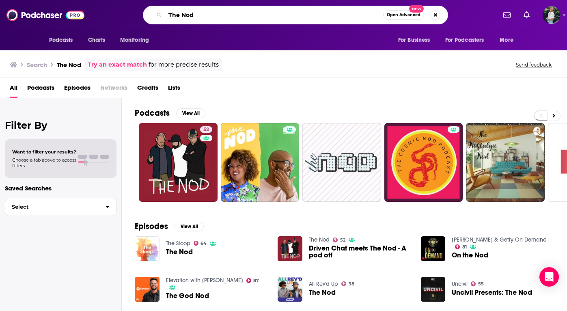
drag, startPoint x: 319, startPoint y: 14, endPoint x: 110, endPoint y: 11, distance: 209.1
click at [110, 11] on div "The Nod Open Advanced New" at bounding box center [295, 15] width 401 height 19
paste input "Gray Area with Sean Illing"
type input "The Gray Area with Sean Illing"
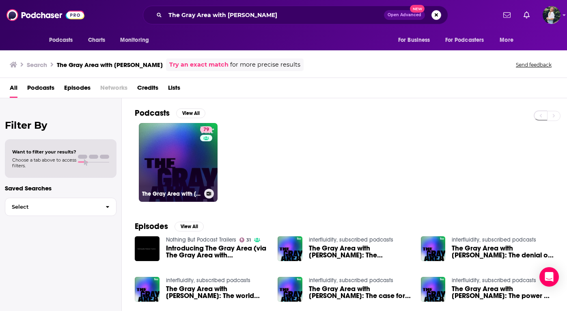
click at [199, 175] on link "79 The Gray Area with Sean Illing" at bounding box center [178, 162] width 79 height 79
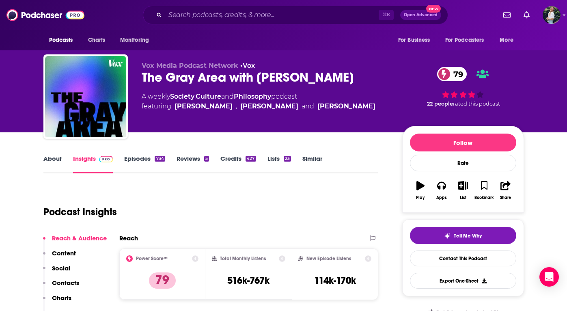
click at [51, 158] on link "About" at bounding box center [52, 164] width 18 height 19
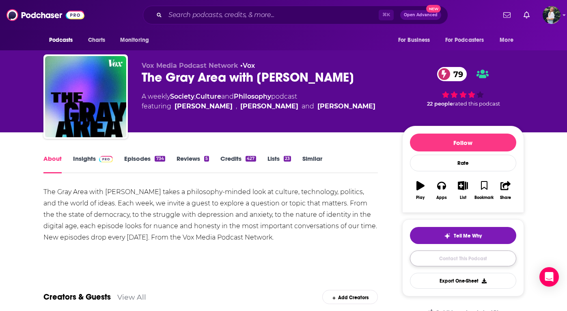
click at [445, 264] on link "Contact This Podcast" at bounding box center [463, 259] width 106 height 16
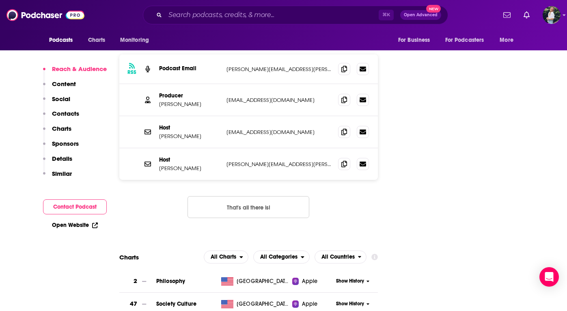
scroll to position [971, 0]
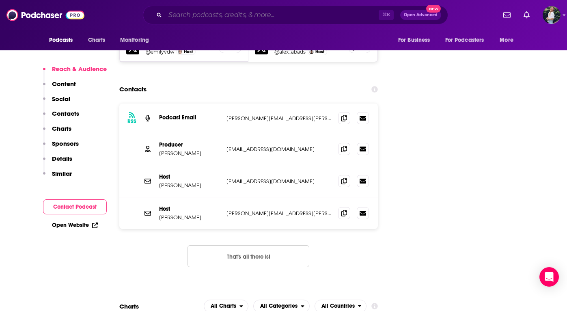
click at [214, 18] on input "Search podcasts, credits, & more..." at bounding box center [272, 15] width 214 height 13
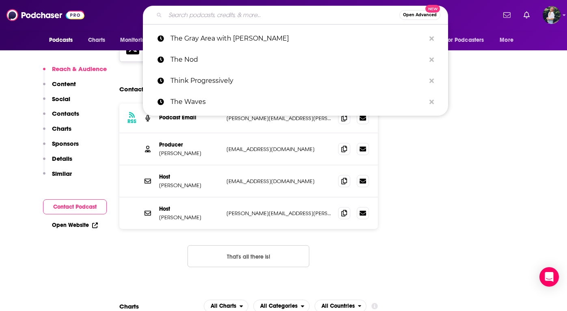
paste input "Terrible, Thanks for Asking"
type input "Terrible, Thanks for Asking"
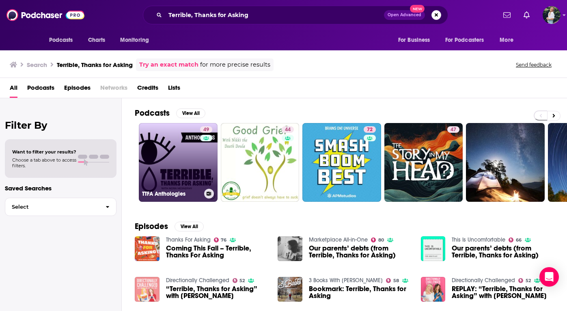
click at [167, 178] on link "49 TTFA Anthologies" at bounding box center [178, 162] width 79 height 79
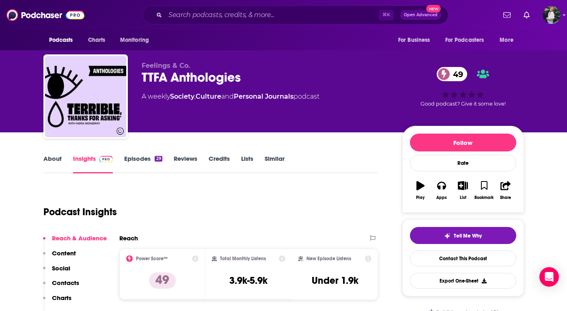
click at [54, 156] on link "About" at bounding box center [52, 164] width 18 height 19
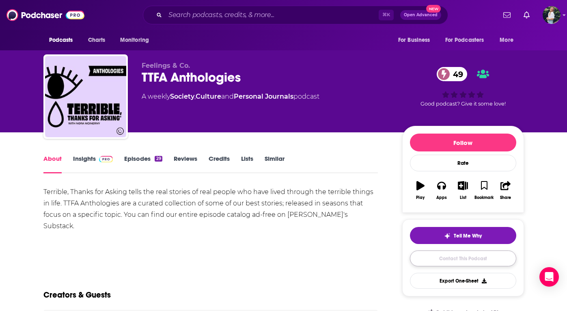
click at [427, 255] on link "Contact This Podcast" at bounding box center [463, 259] width 106 height 16
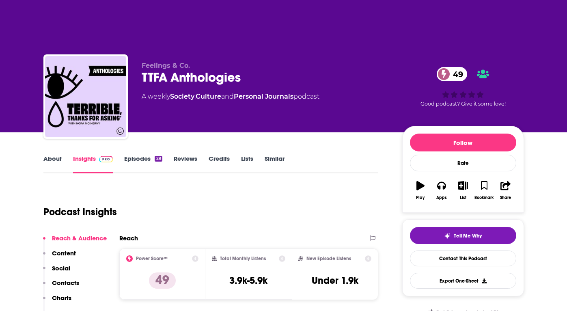
scroll to position [916, 0]
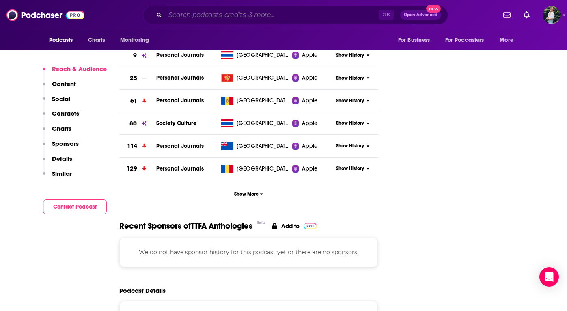
click at [209, 9] on input "Search podcasts, credits, & more..." at bounding box center [272, 15] width 214 height 13
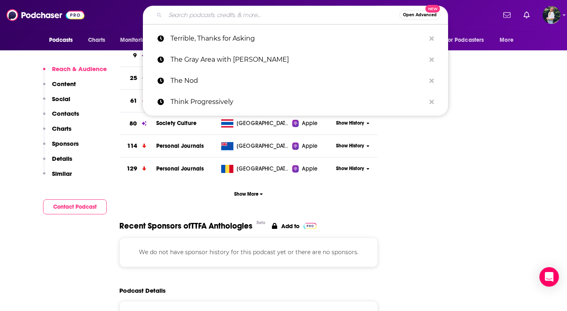
type input "v"
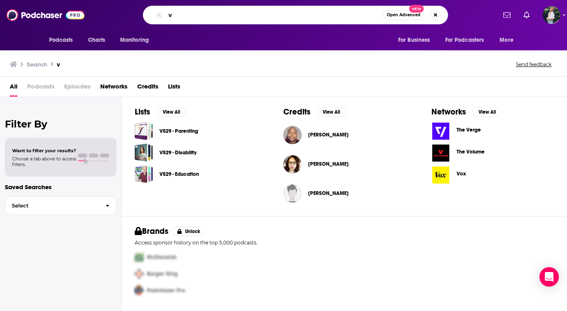
click at [198, 15] on input "v" at bounding box center [274, 15] width 218 height 13
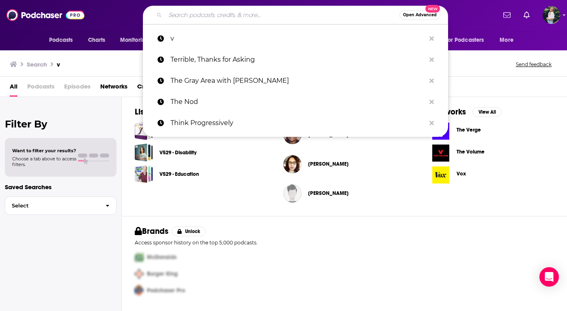
paste input "Stuff You Should Know"
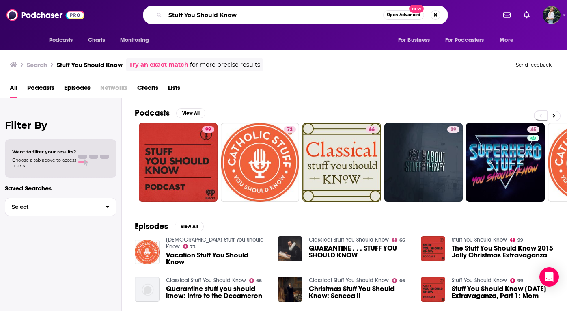
drag, startPoint x: 242, startPoint y: 15, endPoint x: 28, endPoint y: 18, distance: 214.4
click at [28, 18] on div "Podcasts Charts Monitoring Stuff You Should Know Open Advanced New For Business…" at bounding box center [283, 15] width 567 height 30
paste input "ck with Damon Young"
type input "Stuck with Damon Young"
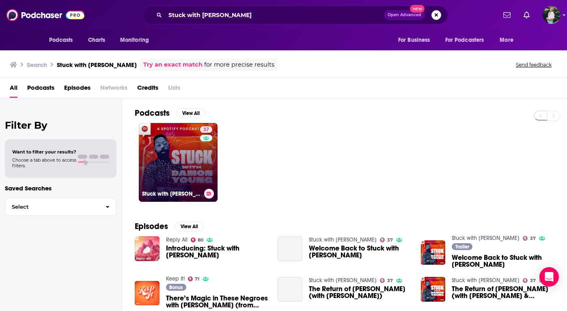
click at [182, 166] on link "37 Stuck with Damon Young" at bounding box center [178, 162] width 79 height 79
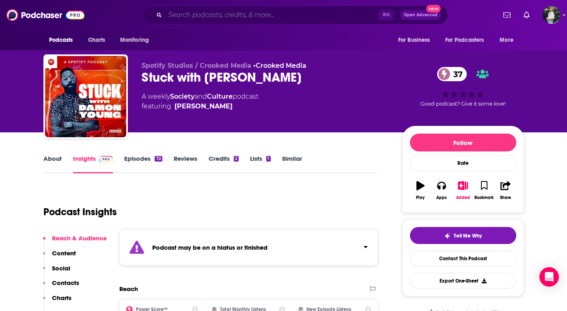
click at [189, 17] on input "Search podcasts, credits, & more..." at bounding box center [272, 15] width 214 height 13
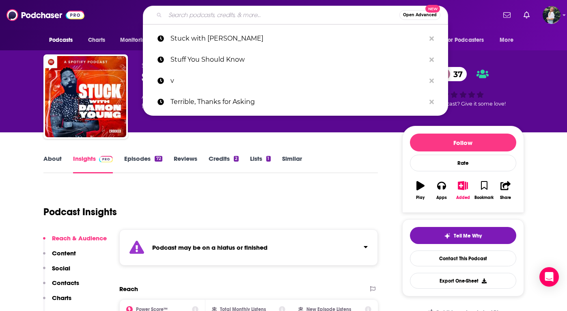
paste input "Stay Tuned with Preet"
type input "Stay Tuned with Preet"
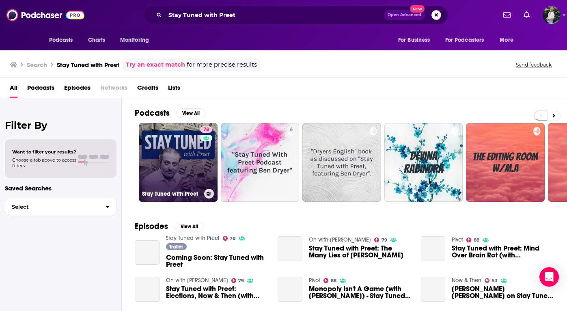
click at [195, 157] on link "78 Stay Tuned with Preet" at bounding box center [178, 162] width 79 height 79
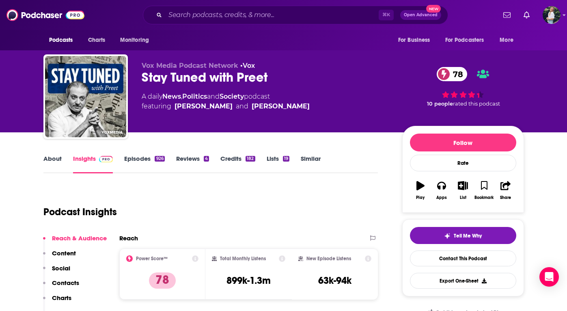
click at [47, 158] on link "About" at bounding box center [52, 164] width 18 height 19
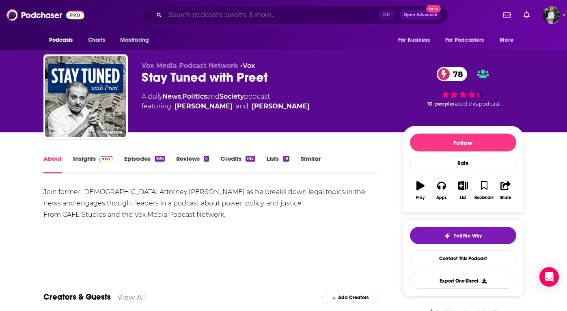
click at [236, 19] on input "Search podcasts, credits, & more..." at bounding box center [272, 15] width 214 height 13
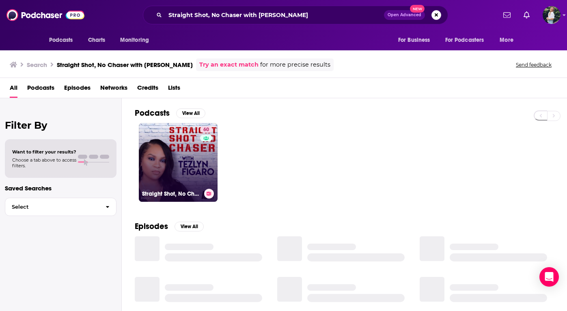
click at [177, 168] on link "60 Straight Shot, No Chaser with Tezlyn Figaro" at bounding box center [178, 162] width 79 height 79
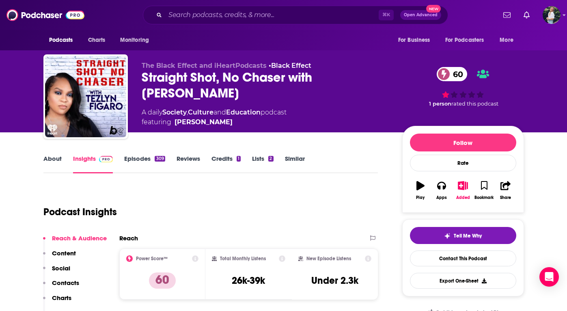
click at [55, 156] on link "About" at bounding box center [52, 164] width 18 height 19
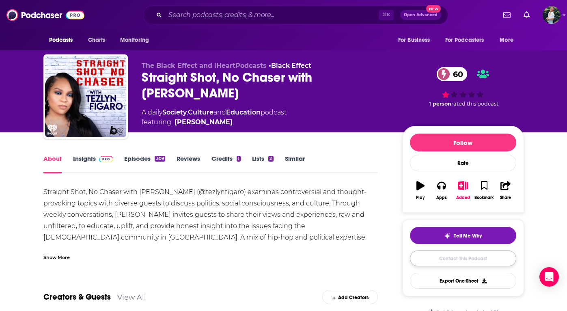
click at [448, 257] on link "Contact This Podcast" at bounding box center [463, 259] width 106 height 16
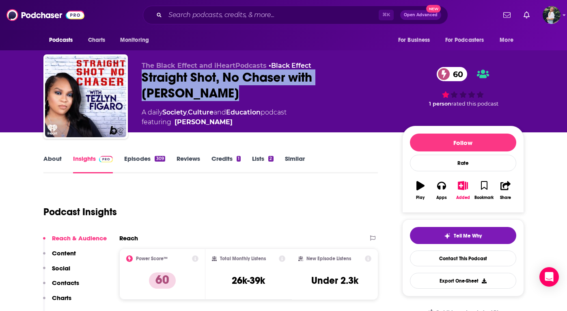
drag, startPoint x: 200, startPoint y: 91, endPoint x: 143, endPoint y: 82, distance: 57.9
click at [143, 82] on div "Straight Shot, No Chaser with Tezlyn Figaro 60" at bounding box center [266, 85] width 248 height 32
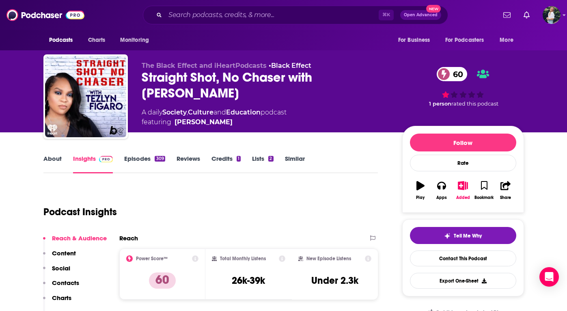
click at [255, 92] on div "Straight Shot, No Chaser with Tezlyn Figaro 60" at bounding box center [266, 85] width 248 height 32
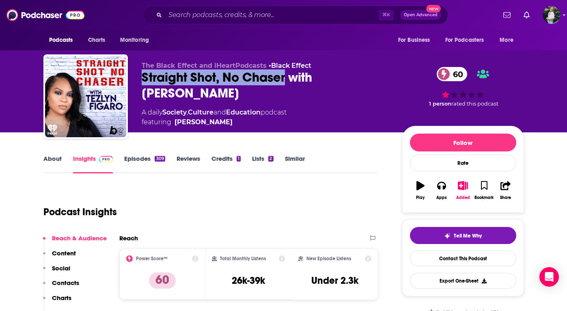
drag, startPoint x: 287, startPoint y: 76, endPoint x: 143, endPoint y: 77, distance: 143.7
click at [143, 77] on div "Straight Shot, No Chaser with Tezlyn Figaro 60" at bounding box center [266, 85] width 248 height 32
copy h2 "Straight Shot, No Chaser"
click at [292, 158] on link "Similar" at bounding box center [295, 164] width 20 height 19
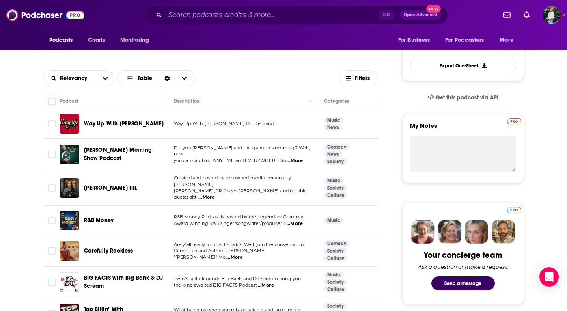
click at [296, 158] on span "...More" at bounding box center [295, 161] width 16 height 6
click at [267, 78] on div "Relevancy Table Filters" at bounding box center [210, 78] width 335 height 29
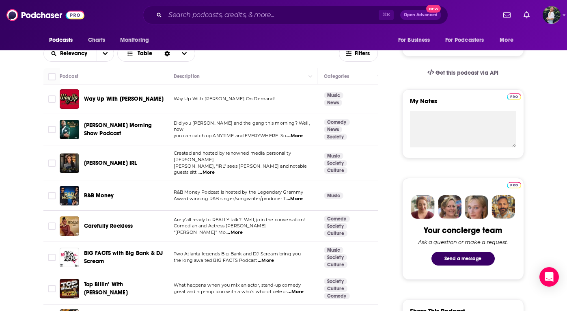
click at [243, 229] on span "...More" at bounding box center [235, 232] width 16 height 6
click at [105, 223] on span "Carefully Reckless" at bounding box center [108, 226] width 49 height 7
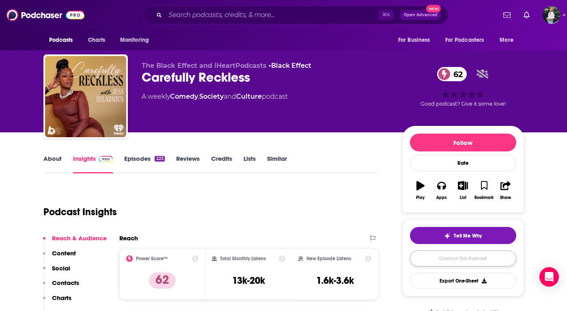
click at [440, 257] on link "Contact This Podcast" at bounding box center [463, 259] width 106 height 16
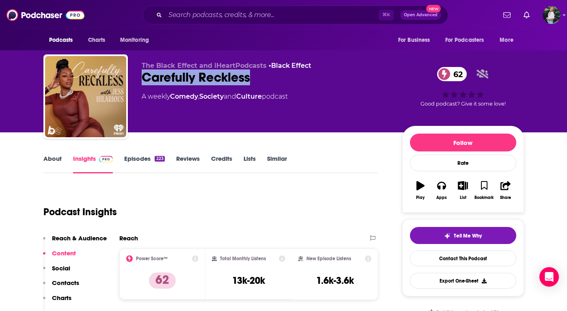
drag, startPoint x: 258, startPoint y: 81, endPoint x: 144, endPoint y: 79, distance: 113.7
click at [144, 79] on div "Carefully Reckless 62" at bounding box center [266, 77] width 248 height 16
copy h2 "Carefully Reckless"
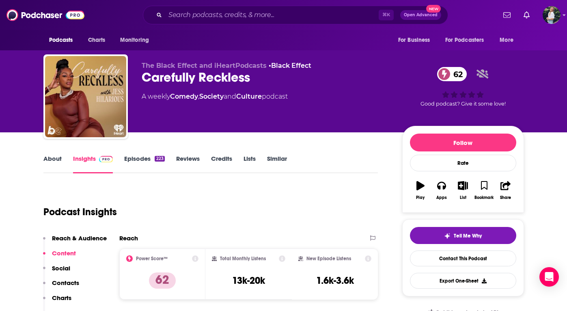
click at [465, 251] on div "Tell Me Why Contact This Podcast Export One-Sheet" at bounding box center [463, 258] width 106 height 62
click at [460, 264] on link "Contact This Podcast" at bounding box center [463, 259] width 106 height 16
click at [272, 155] on link "Similar" at bounding box center [277, 164] width 20 height 19
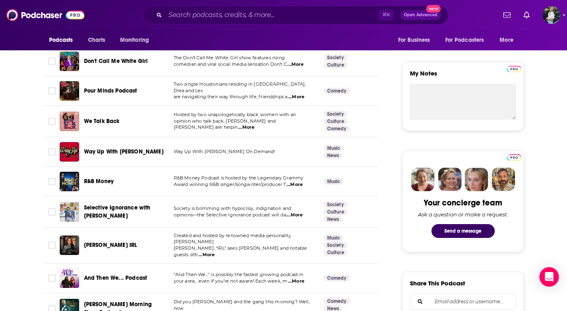
click at [112, 123] on span "We Talk Back" at bounding box center [102, 121] width 36 height 7
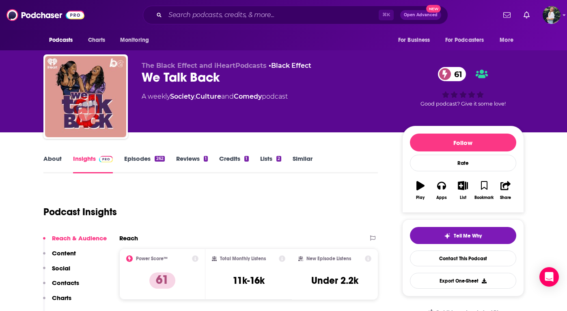
click at [49, 162] on link "About" at bounding box center [52, 164] width 18 height 19
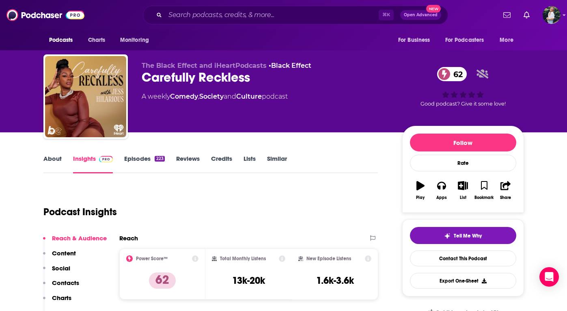
click at [272, 159] on link "Similar" at bounding box center [277, 164] width 20 height 19
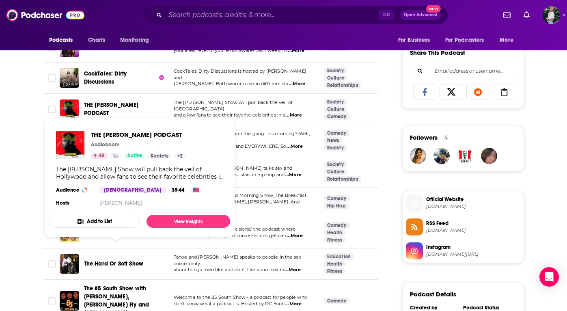
scroll to position [504, 0]
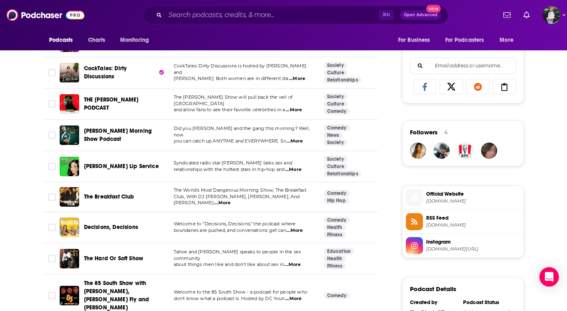
click at [300, 227] on span "...More" at bounding box center [295, 230] width 16 height 6
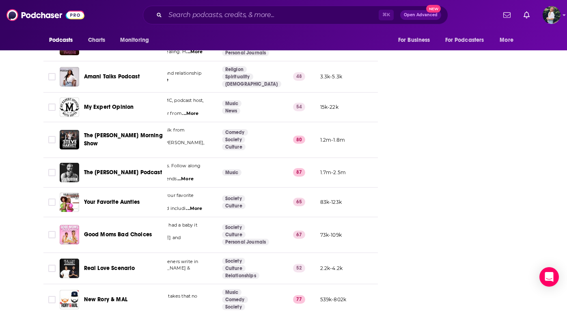
scroll to position [0, 0]
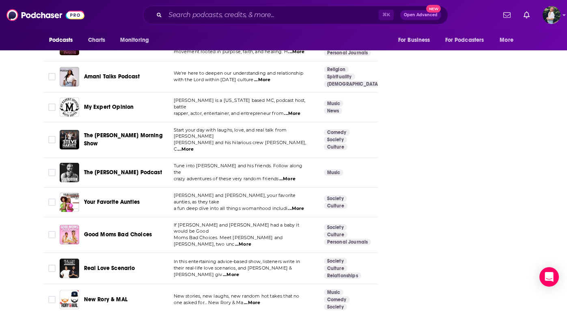
click at [251, 241] on span "...More" at bounding box center [243, 244] width 16 height 6
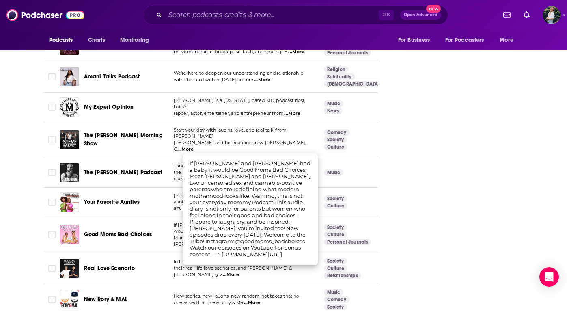
click at [112, 231] on span "Good Moms Bad Choices" at bounding box center [118, 234] width 68 height 7
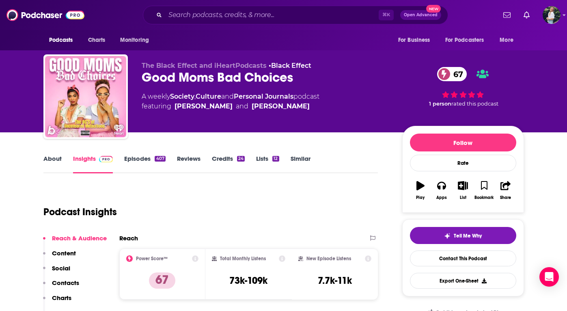
click at [47, 162] on link "About" at bounding box center [52, 164] width 18 height 19
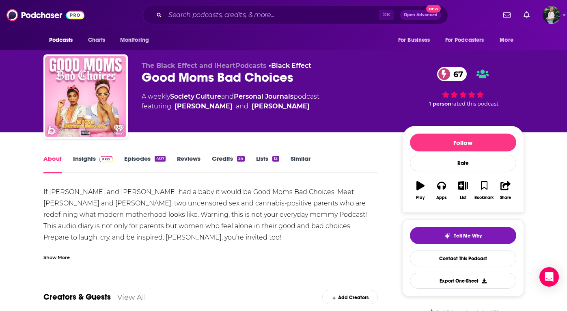
click at [168, 241] on div "If Oprah and Howard Stern had a baby it would be Good Moms Bad Choices. Meet Er…" at bounding box center [210, 254] width 335 height 136
click at [74, 160] on link "Insights" at bounding box center [93, 164] width 40 height 19
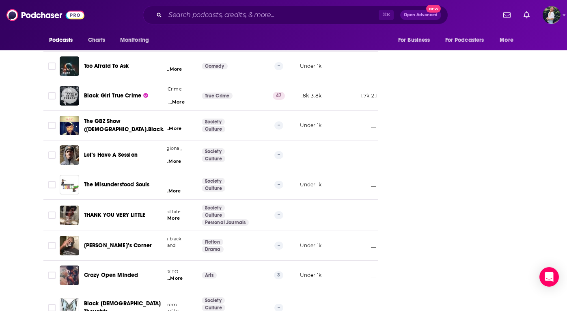
scroll to position [2933, 0]
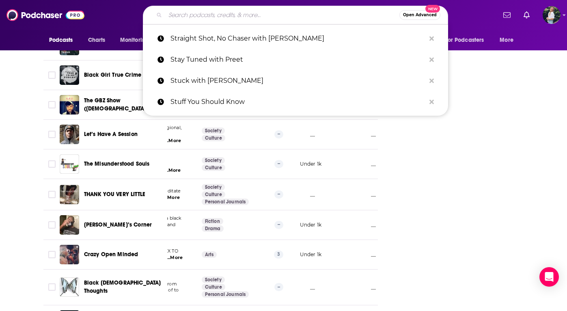
click at [206, 18] on input "Search podcasts, credits, & more..." at bounding box center [282, 15] width 234 height 13
paste input "Sharon Says So"
type input "Sharon Says So"
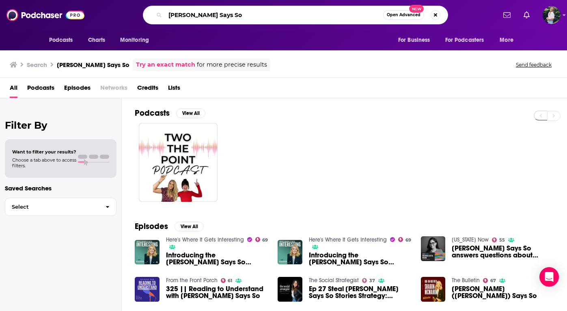
drag, startPoint x: 235, startPoint y: 13, endPoint x: 63, endPoint y: 15, distance: 171.8
click at [63, 15] on div "Podcasts Charts Monitoring Sharon Says So Open Advanced New For Business For Po…" at bounding box center [283, 15] width 567 height 30
paste input "Lady Don't Take No"
type input "Lady Don't Take No"
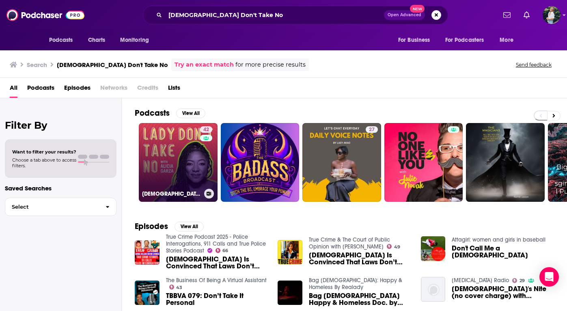
click at [198, 156] on link "42 Lady Don't Take No" at bounding box center [178, 162] width 79 height 79
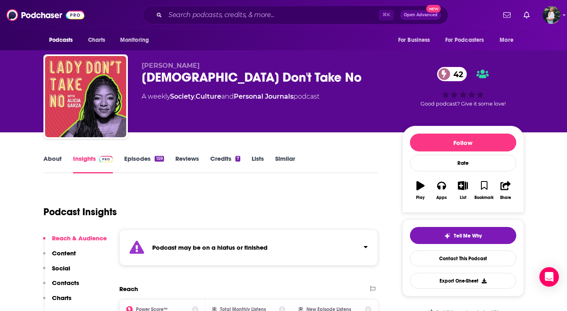
click at [279, 159] on link "Similar" at bounding box center [285, 164] width 20 height 19
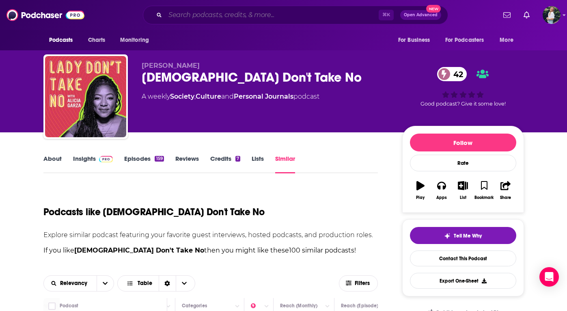
click at [194, 16] on input "Search podcasts, credits, & more..." at bounding box center [272, 15] width 214 height 13
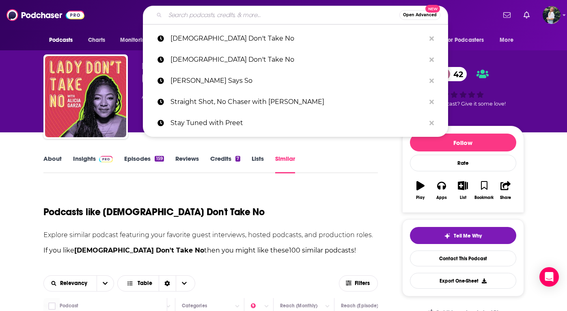
paste input "Kill Me Now with Judy Gold"
type input "Kill Me Now with Judy Gold"
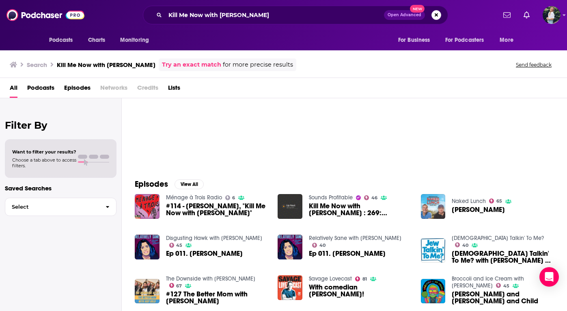
scroll to position [42, 0]
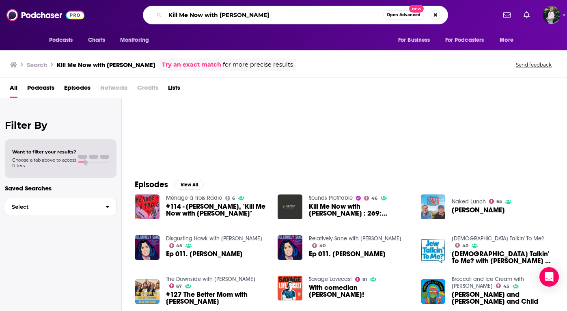
drag, startPoint x: 286, startPoint y: 14, endPoint x: 138, endPoint y: 14, distance: 147.8
click at [138, 14] on div "Kill Me Now with Judy Gold Open Advanced New" at bounding box center [295, 15] width 401 height 19
paste input "Our Body Politic"
type input "Our Body Politic"
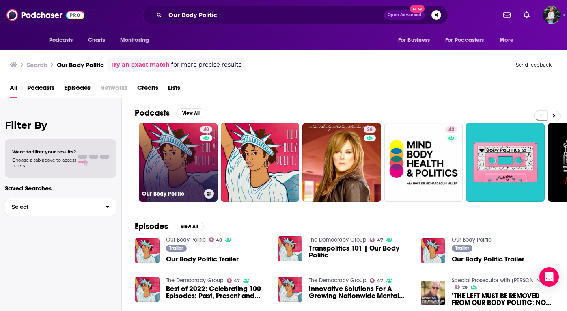
click at [184, 186] on link "40 Our Body Politic" at bounding box center [178, 162] width 79 height 79
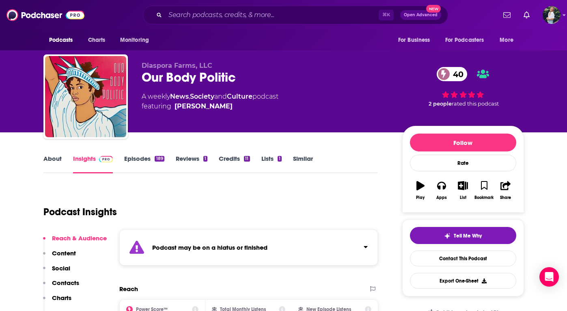
click at [45, 160] on link "About" at bounding box center [52, 164] width 18 height 19
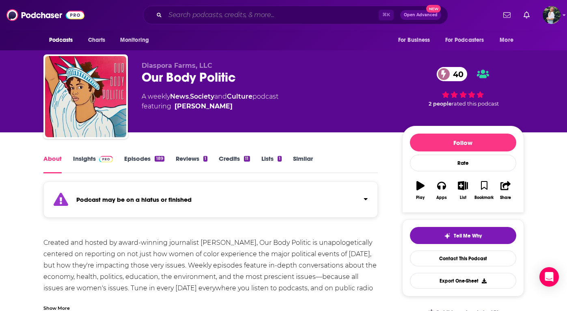
click at [217, 16] on input "Search podcasts, credits, & more..." at bounding box center [272, 15] width 214 height 13
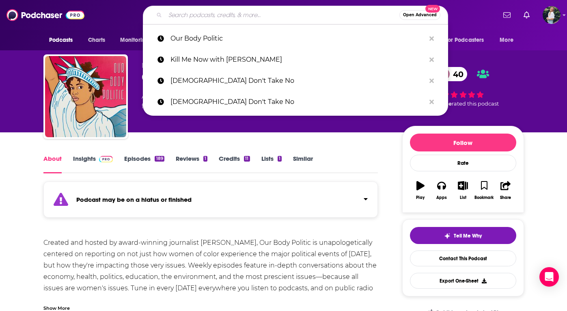
paste input "A Slight Change of Plans with Maya Shankar"
type input "A Slight Change of Plans with Maya Shankar"
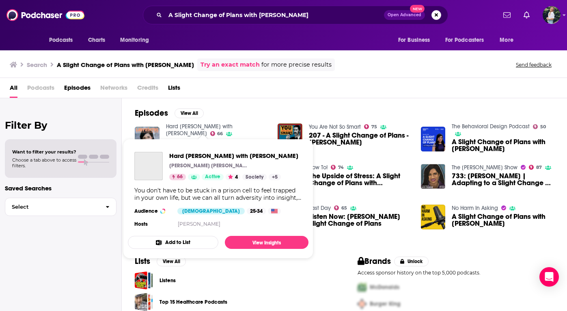
click at [183, 126] on link "Hard Knox with Amanda Knox" at bounding box center [199, 130] width 67 height 14
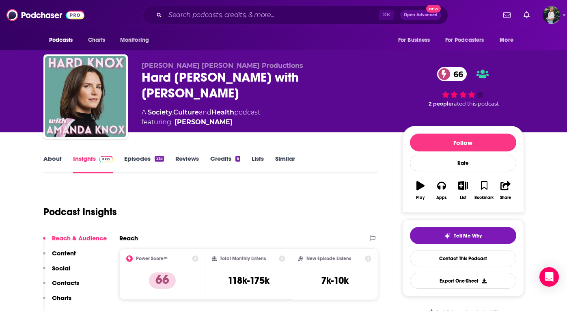
click at [56, 164] on link "About" at bounding box center [52, 164] width 18 height 19
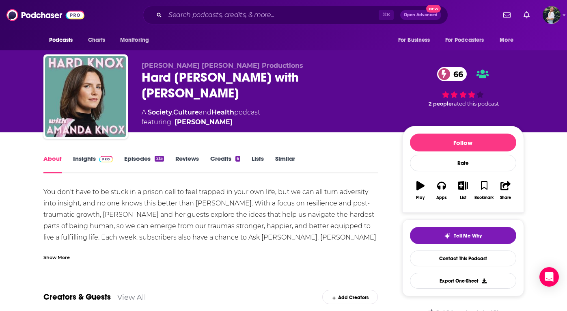
scroll to position [14, 0]
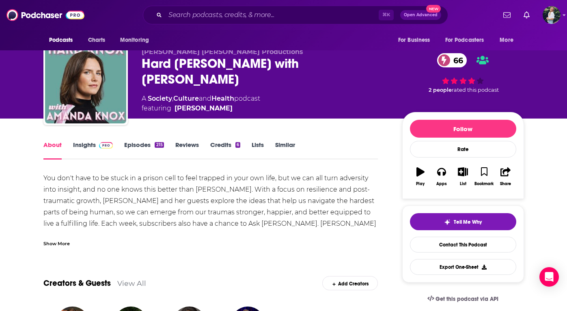
click at [196, 6] on div "⌘ K Open Advanced New" at bounding box center [295, 15] width 305 height 19
click at [196, 14] on input "Search podcasts, credits, & more..." at bounding box center [272, 15] width 214 height 13
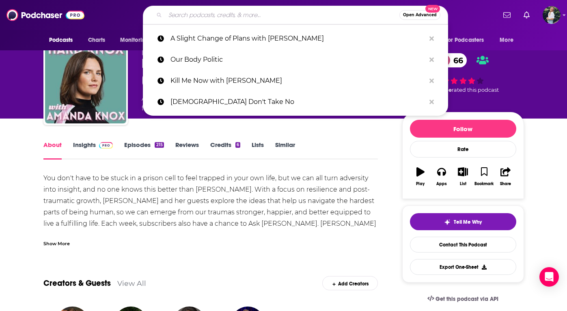
paste input "Pantsuit Politics"
type input "Pantsuit Politics"
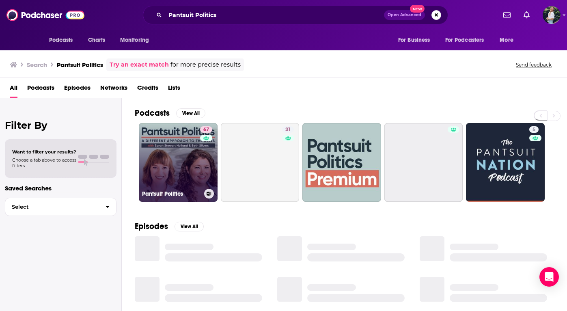
click at [160, 162] on link "67 Pantsuit Politics" at bounding box center [178, 162] width 79 height 79
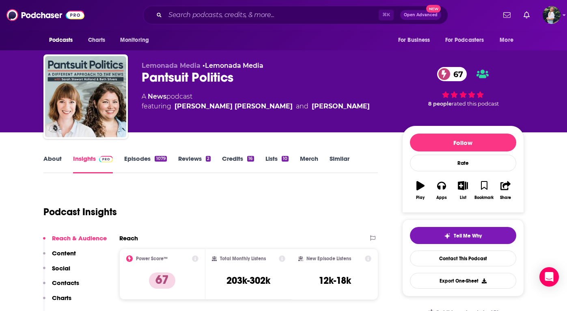
click at [45, 162] on link "About" at bounding box center [52, 164] width 18 height 19
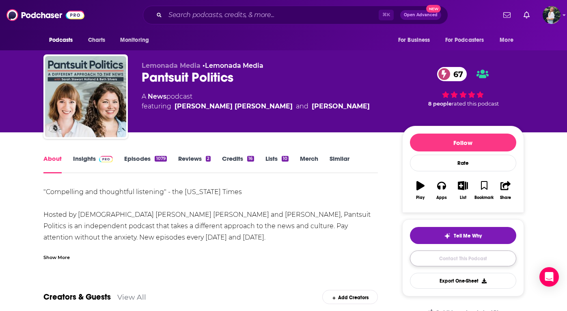
click at [455, 262] on link "Contact This Podcast" at bounding box center [463, 259] width 106 height 16
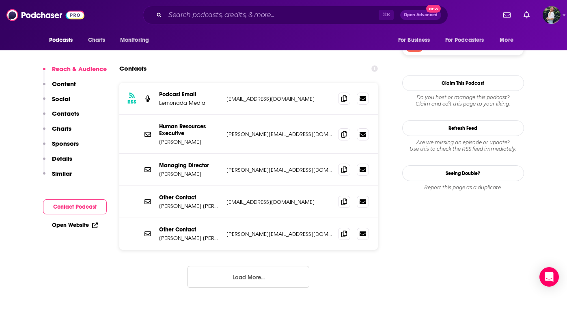
scroll to position [825, 0]
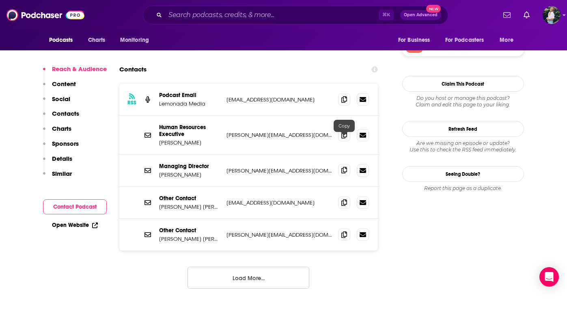
click at [341, 164] on span at bounding box center [344, 170] width 12 height 12
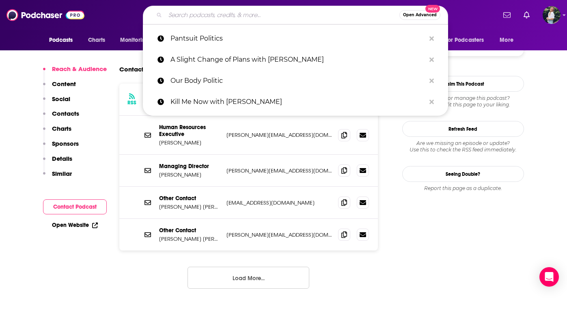
click at [333, 15] on input "Search podcasts, credits, & more..." at bounding box center [282, 15] width 234 height 13
paste input "Stay Tuned with Preet"
type input "Stay Tuned with Preet"
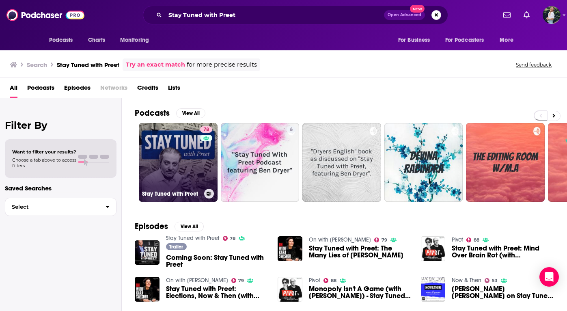
click at [198, 162] on link "78 Stay Tuned with Preet" at bounding box center [178, 162] width 79 height 79
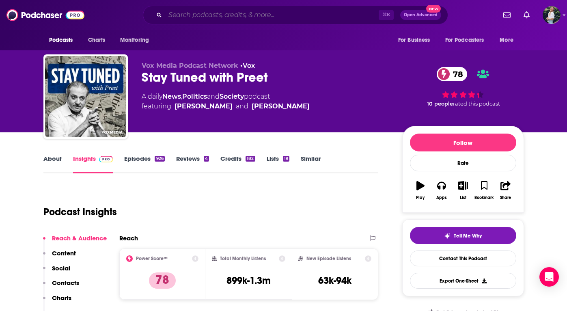
click at [269, 18] on input "Search podcasts, credits, & more..." at bounding box center [272, 15] width 214 height 13
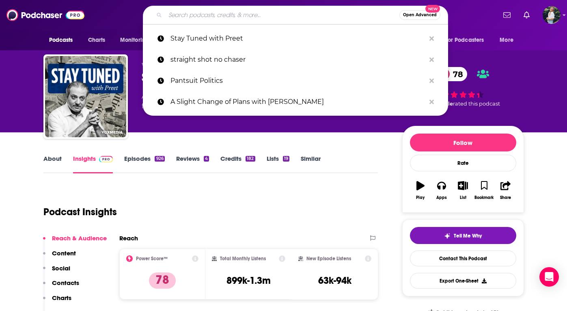
paste input "The Katie Halper Show"
type input "The Katie Halper Show"
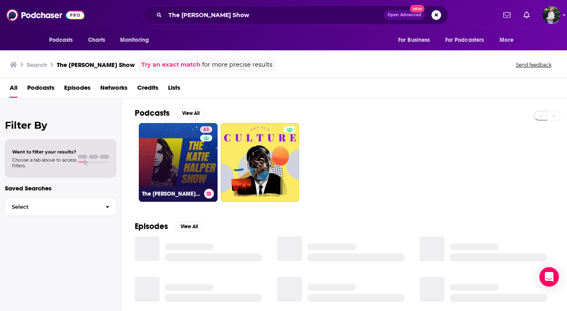
click at [183, 177] on link "63 The Katie Halper Show" at bounding box center [178, 162] width 79 height 79
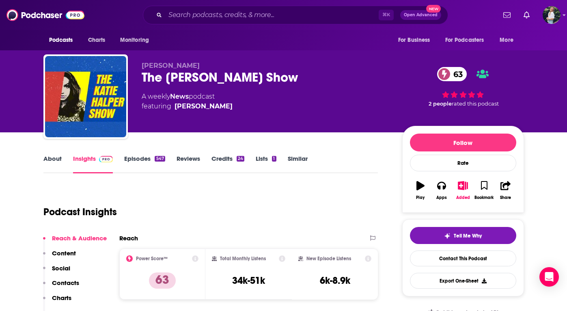
click at [54, 157] on link "About" at bounding box center [52, 164] width 18 height 19
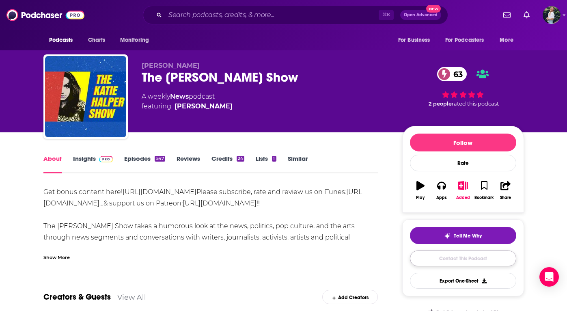
click at [439, 258] on link "Contact This Podcast" at bounding box center [463, 259] width 106 height 16
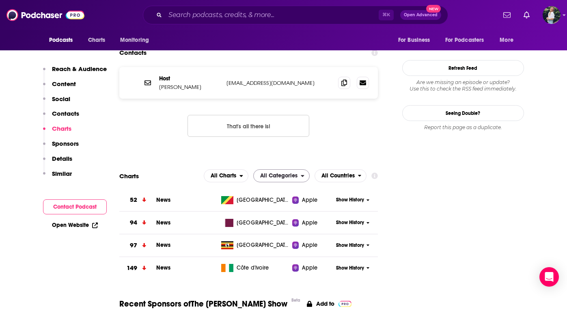
scroll to position [714, 0]
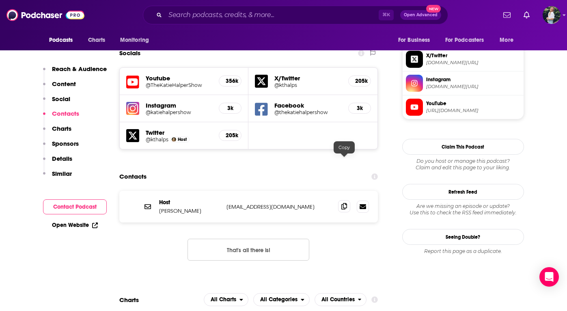
click at [340, 200] on span at bounding box center [344, 206] width 12 height 12
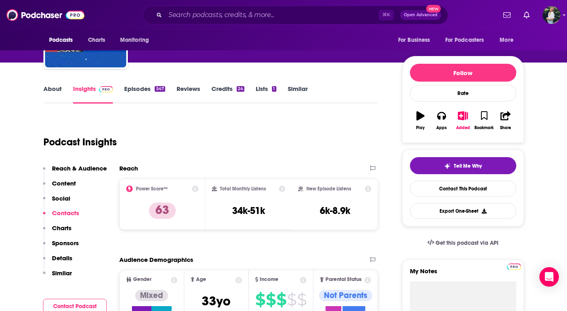
scroll to position [0, 0]
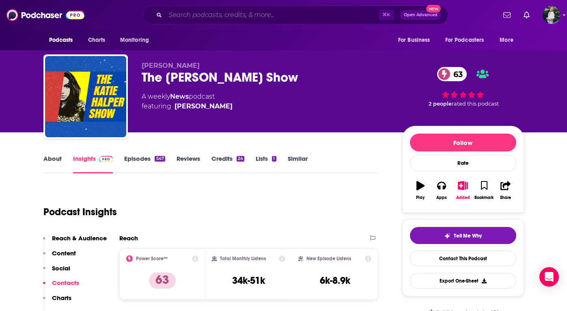
click at [299, 17] on input "Search podcasts, credits, & more..." at bounding box center [272, 15] width 214 height 13
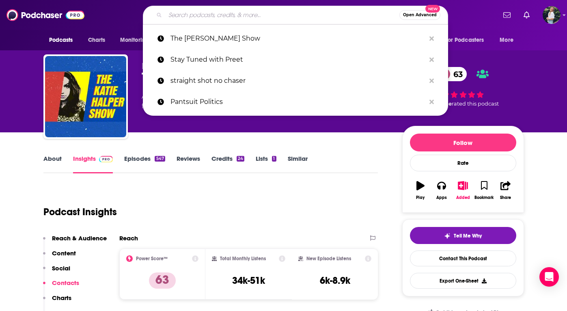
paste input "Vibe Check"
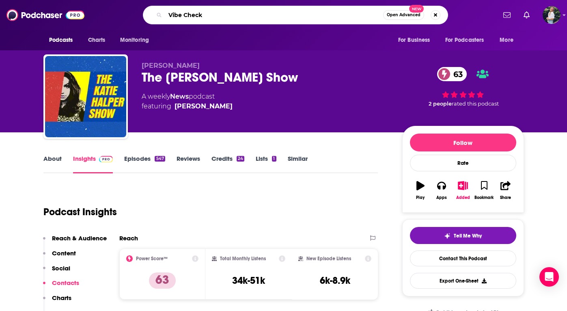
type input "Vibe CheckVibe Check"
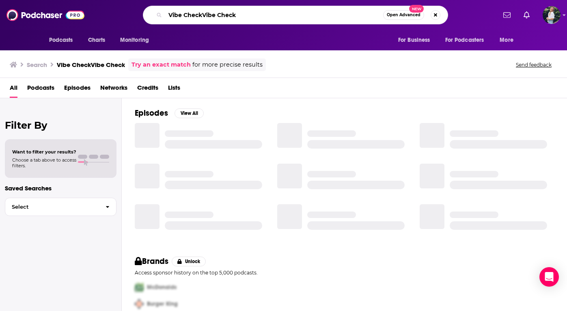
click at [203, 14] on input "Vibe CheckVibe Check" at bounding box center [274, 15] width 218 height 13
type input "Vibe Check"
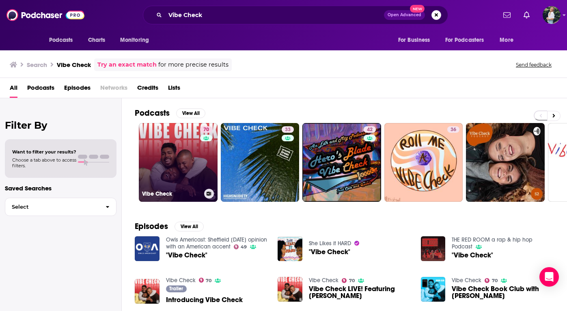
click at [181, 154] on link "70 Vibe Check" at bounding box center [178, 162] width 79 height 79
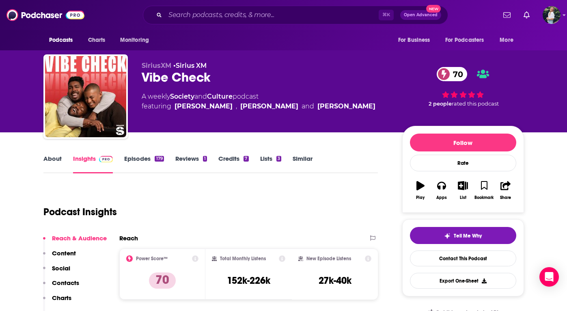
click at [50, 162] on link "About" at bounding box center [52, 164] width 18 height 19
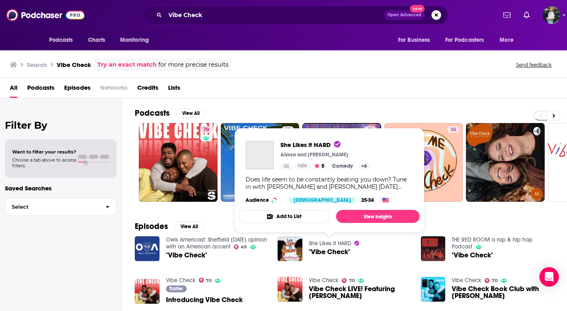
click at [340, 243] on link "She Likes it HARD" at bounding box center [330, 243] width 42 height 7
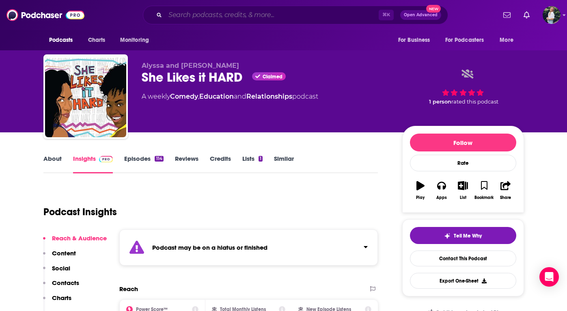
click at [186, 15] on input "Search podcasts, credits, & more..." at bounding box center [272, 15] width 214 height 13
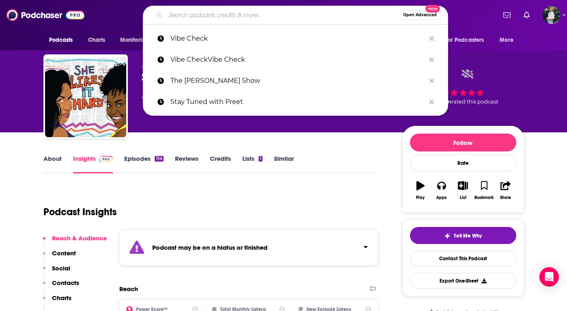
paste input "Truth Be Told"
type input "Truth Be Told"
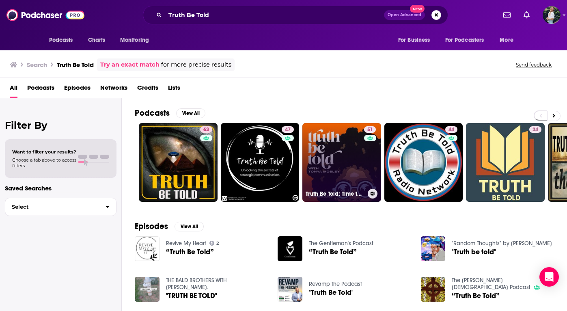
click at [361, 176] on link "51 Truth Be Told: Time to Thrive" at bounding box center [342, 162] width 79 height 79
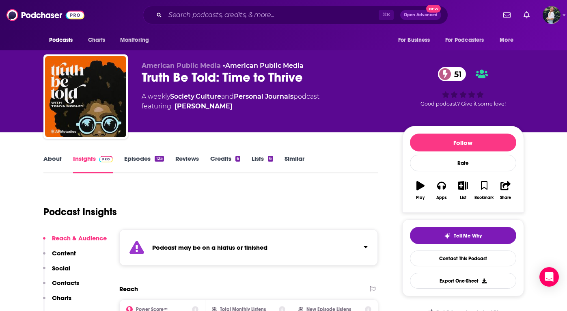
click at [54, 158] on link "About" at bounding box center [52, 164] width 18 height 19
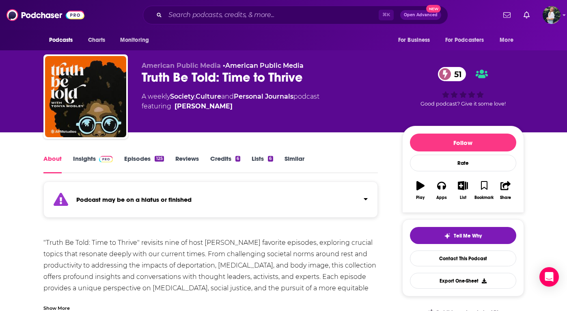
click at [294, 155] on link "Similar" at bounding box center [295, 164] width 20 height 19
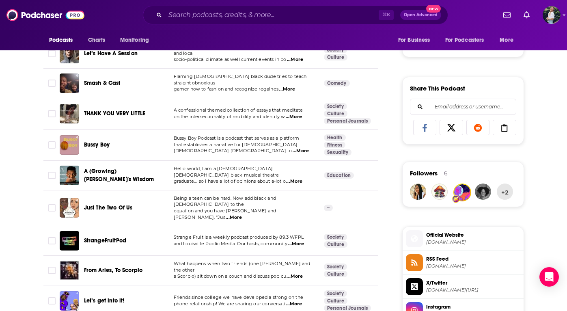
scroll to position [476, 0]
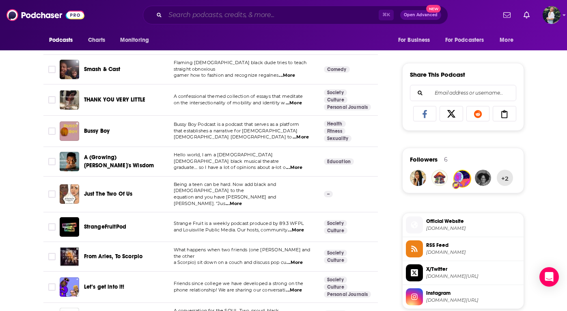
click at [201, 15] on input "Search podcasts, credits, & more..." at bounding box center [272, 15] width 214 height 13
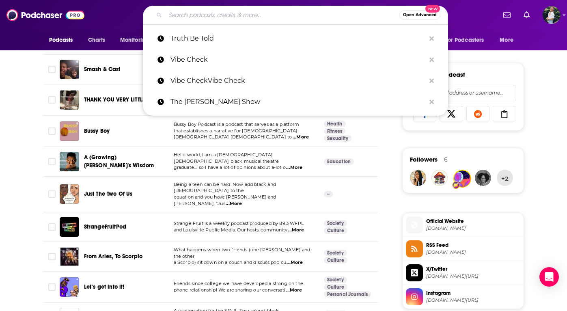
paste input "Resistance (Gimlet Media)"
type input "Resistance (Gimlet Media)"
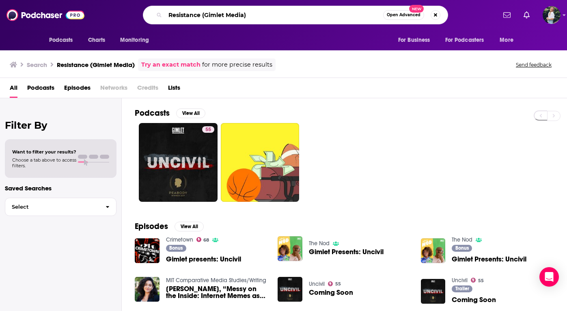
drag, startPoint x: 254, startPoint y: 18, endPoint x: 202, endPoint y: 16, distance: 52.0
click at [202, 16] on input "Resistance (Gimlet Media)" at bounding box center [274, 15] width 218 height 13
type input "Resistance"
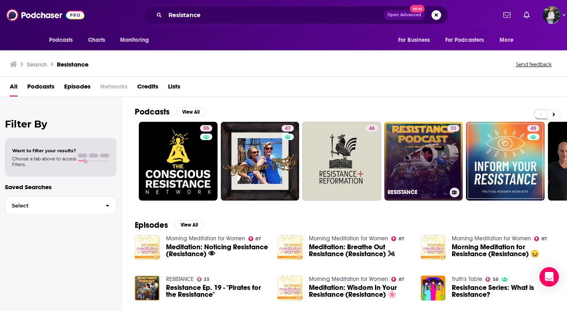
click at [420, 155] on link "33 RESISTANCE" at bounding box center [424, 161] width 79 height 79
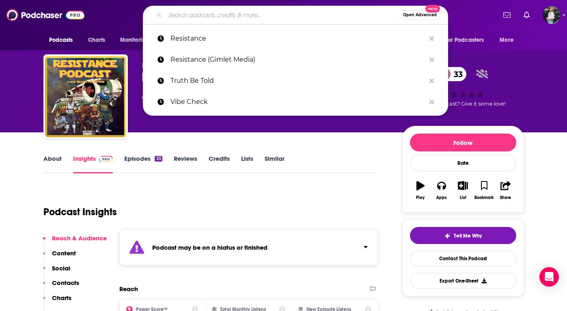
click at [197, 13] on input "Search podcasts, credits, & more..." at bounding box center [282, 15] width 234 height 13
paste input "Black History Year"
type input "Black History Year"
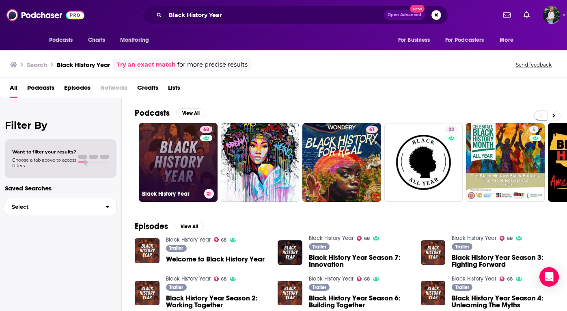
click at [173, 148] on link "68 Black History Year" at bounding box center [178, 162] width 79 height 79
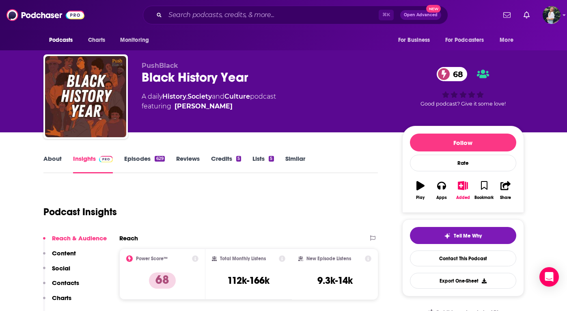
click at [299, 155] on link "Similar" at bounding box center [295, 164] width 20 height 19
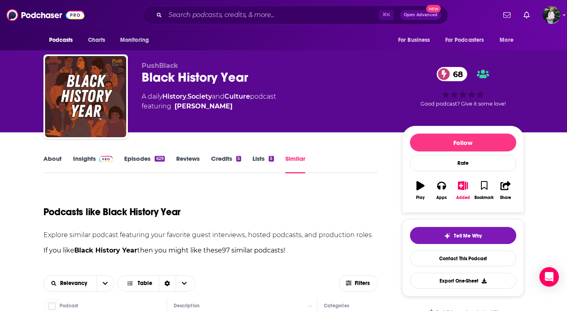
click at [61, 157] on link "About" at bounding box center [52, 164] width 18 height 19
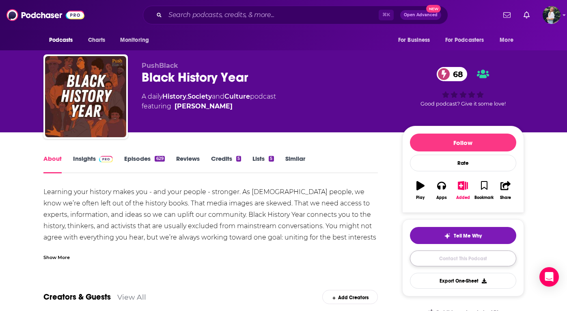
click at [426, 261] on link "Contact This Podcast" at bounding box center [463, 259] width 106 height 16
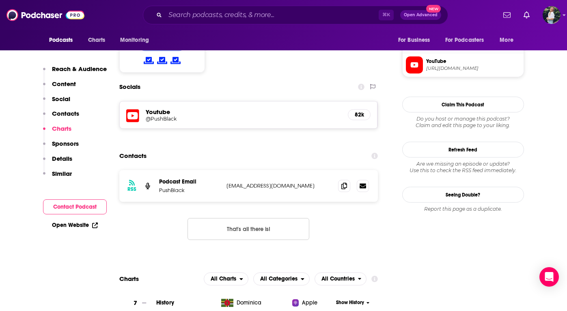
scroll to position [683, 0]
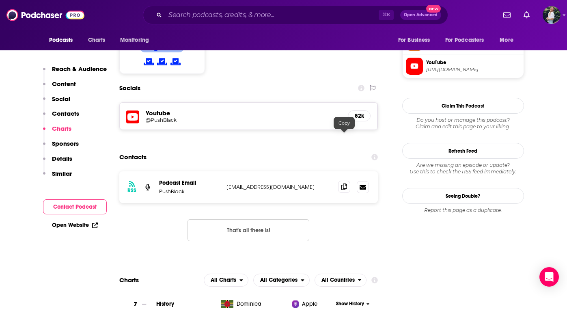
click at [345, 184] on icon at bounding box center [344, 187] width 6 height 6
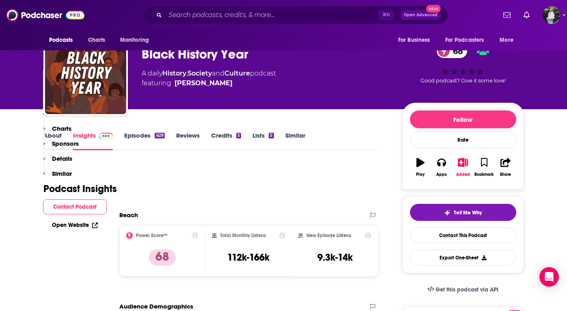
scroll to position [597, 0]
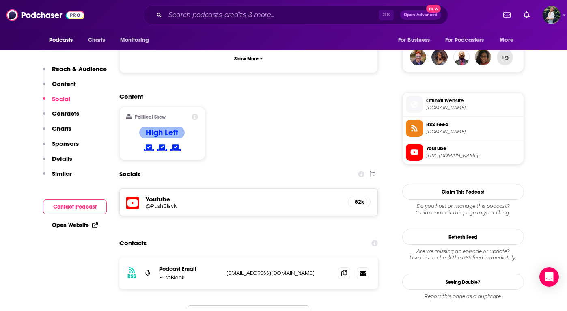
click at [343, 270] on icon at bounding box center [344, 273] width 6 height 6
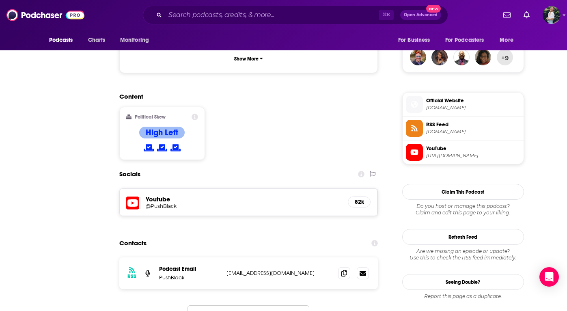
scroll to position [0, 0]
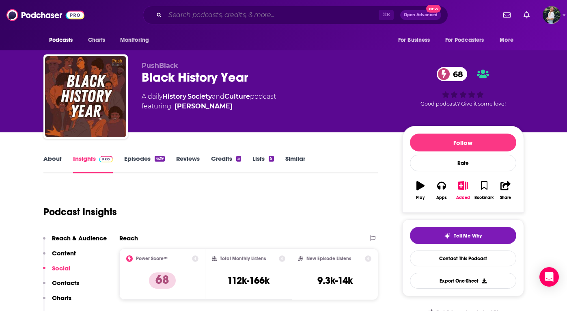
click at [233, 15] on input "Search podcasts, credits, & more..." at bounding box center [272, 15] width 214 height 13
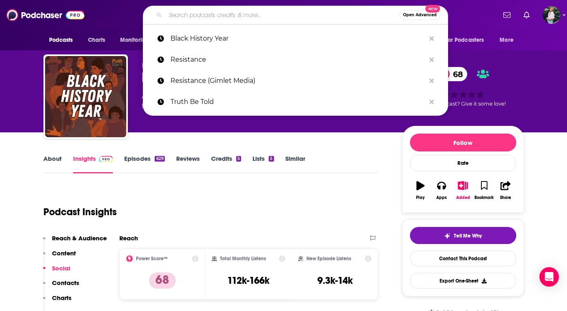
paste input "The Grey Area"
type input "The Grey Area"
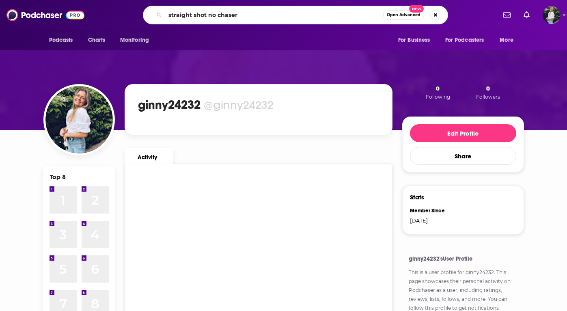
type input "straight shot no chaser"
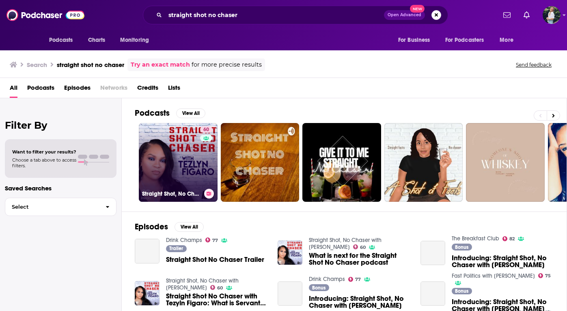
click at [187, 174] on link "60 Straight Shot, No Chaser with [PERSON_NAME]" at bounding box center [178, 162] width 79 height 79
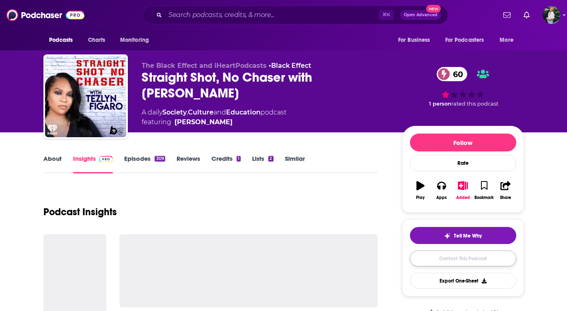
click at [437, 257] on link "Contact This Podcast" at bounding box center [463, 259] width 106 height 16
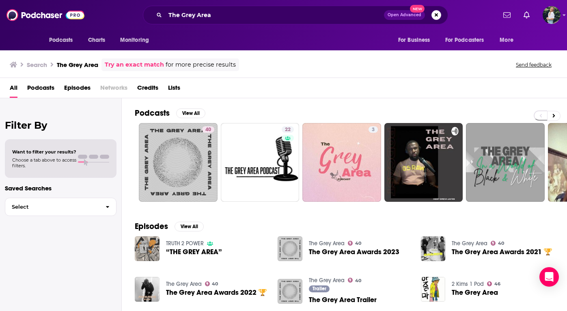
click at [148, 244] on img "“THE GREY AREA”" at bounding box center [147, 248] width 25 height 25
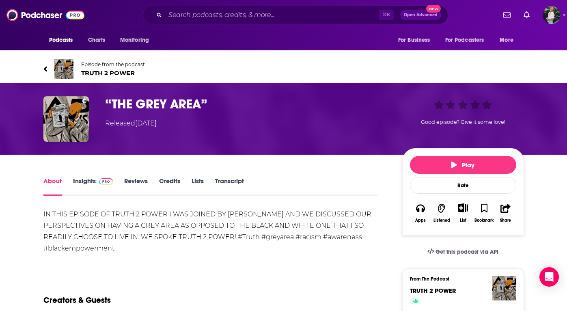
click at [103, 74] on span "TRUTH 2 POWER" at bounding box center [113, 73] width 64 height 8
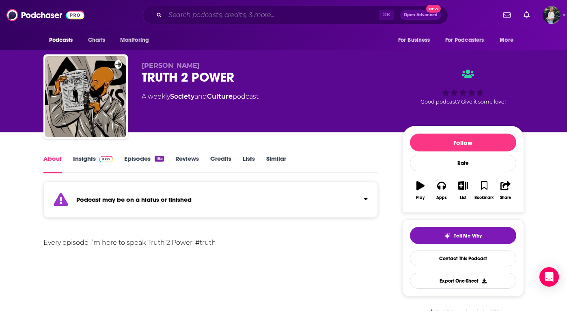
click at [243, 14] on input "Search podcasts, credits, & more..." at bounding box center [272, 15] width 214 height 13
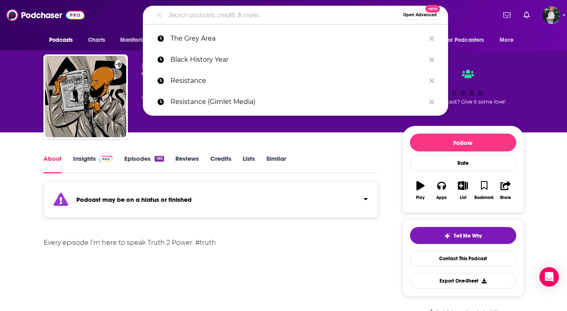
paste input "What Next"
type input "What Next"
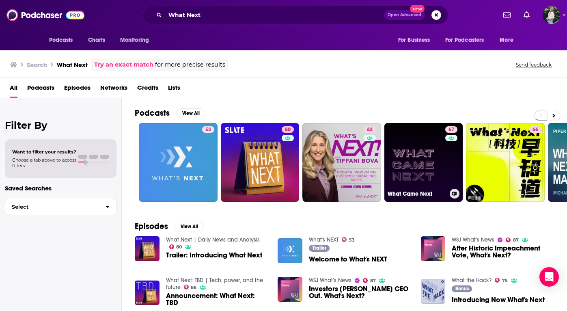
click at [413, 166] on link "67 What Came Next" at bounding box center [424, 162] width 79 height 79
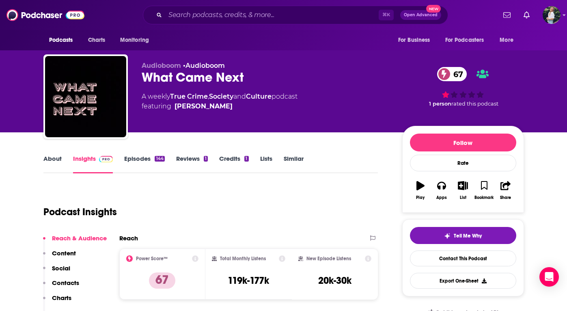
click at [291, 158] on link "Similar" at bounding box center [294, 164] width 20 height 19
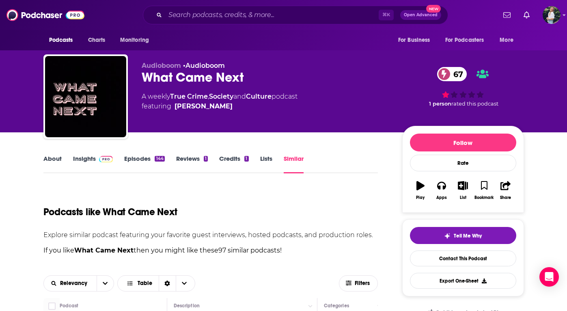
click at [48, 158] on link "About" at bounding box center [52, 164] width 18 height 19
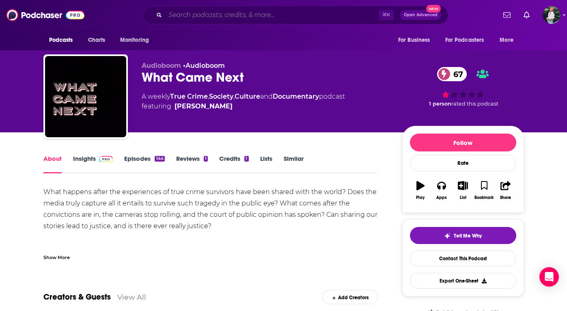
click at [209, 14] on input "Search podcasts, credits, & more..." at bounding box center [272, 15] width 214 height 13
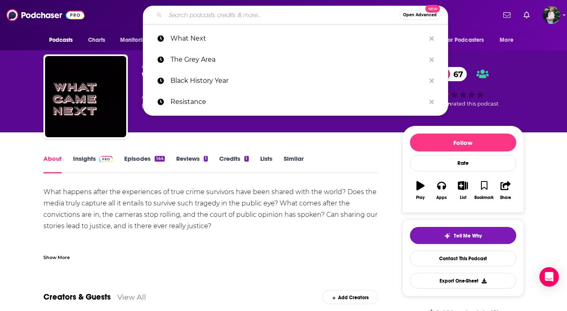
paste input "Groundings"
type input "Groundings"
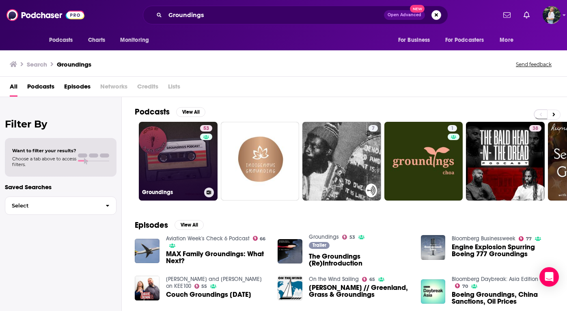
click at [176, 155] on link "53 Groundings" at bounding box center [178, 161] width 79 height 79
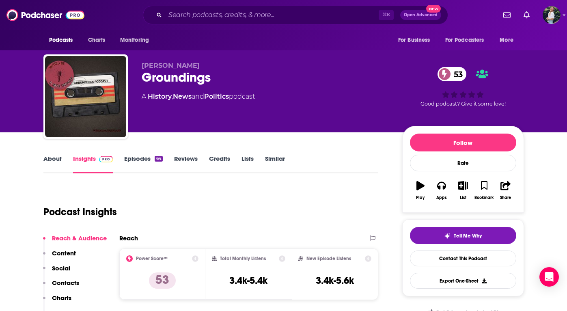
click at [54, 158] on link "About" at bounding box center [52, 164] width 18 height 19
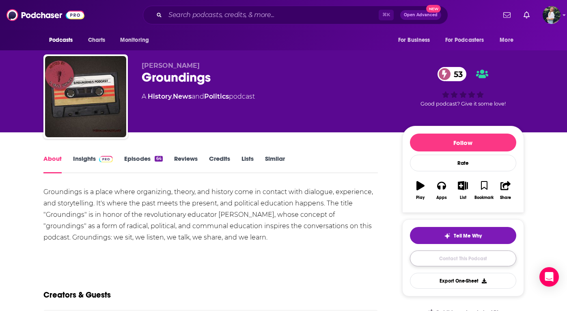
click at [484, 259] on link "Contact This Podcast" at bounding box center [463, 259] width 106 height 16
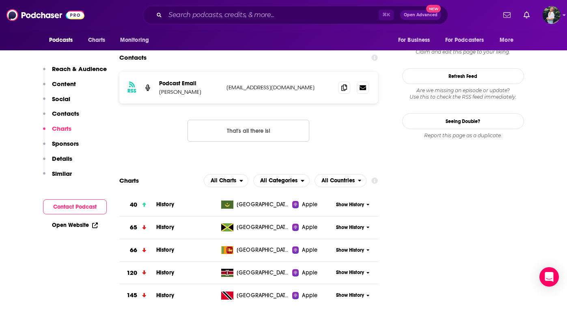
scroll to position [748, 0]
click at [340, 241] on div "Show History" at bounding box center [355, 251] width 45 height 20
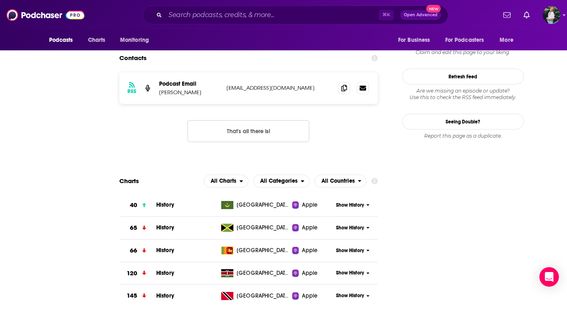
scroll to position [0, 0]
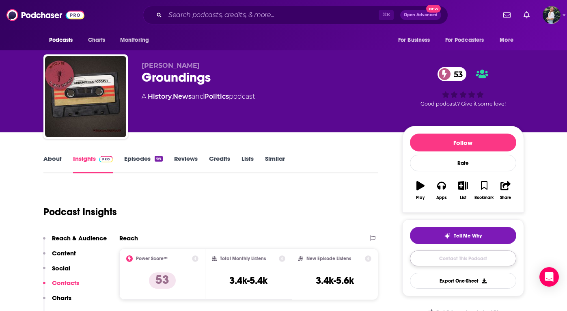
click at [439, 257] on link "Contact This Podcast" at bounding box center [463, 259] width 106 height 16
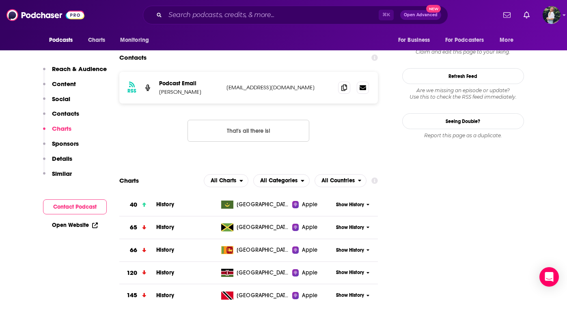
scroll to position [680, 0]
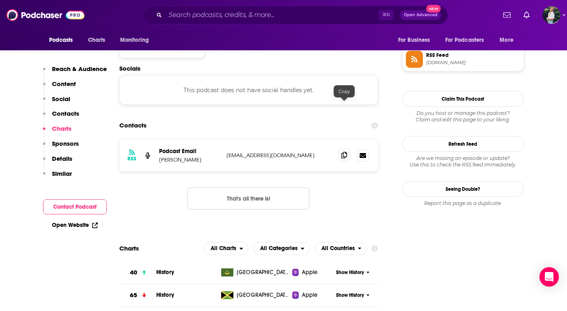
click at [342, 149] on span at bounding box center [344, 155] width 12 height 12
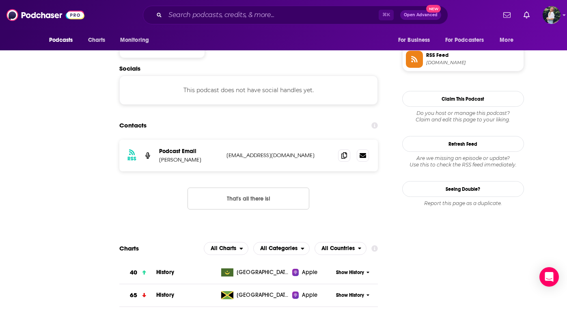
scroll to position [0, 0]
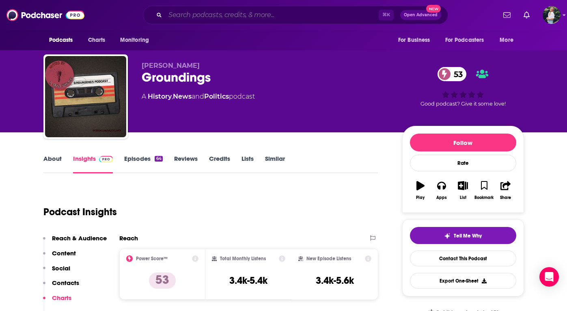
click at [214, 14] on input "Search podcasts, credits, & more..." at bounding box center [272, 15] width 214 height 13
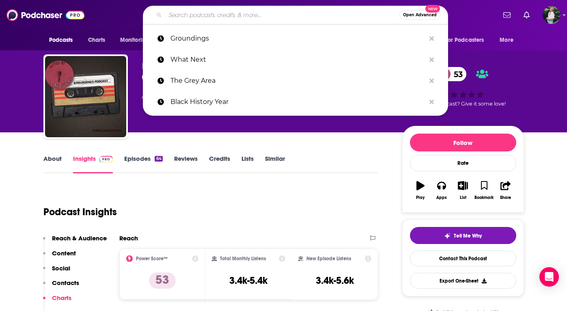
paste input "The Dig"
type input "The Dig"
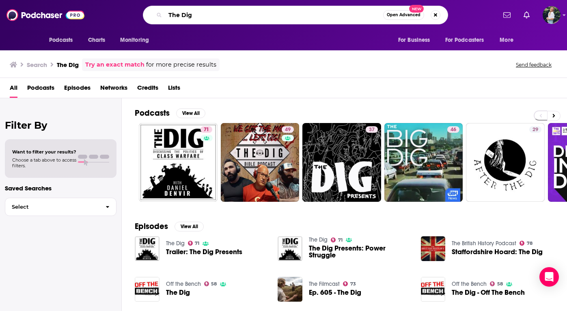
drag, startPoint x: 207, startPoint y: 18, endPoint x: 106, endPoint y: 18, distance: 100.3
click at [106, 18] on div "The Dig Open Advanced New" at bounding box center [295, 15] width 401 height 19
paste input "Vibe Check"
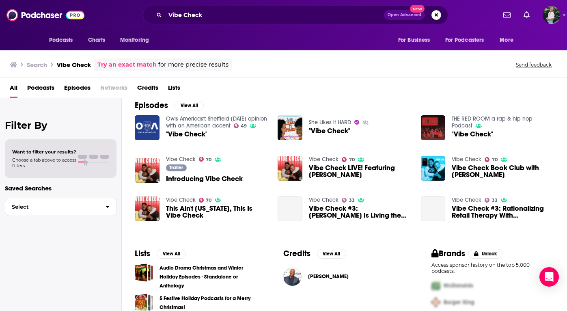
scroll to position [124, 0]
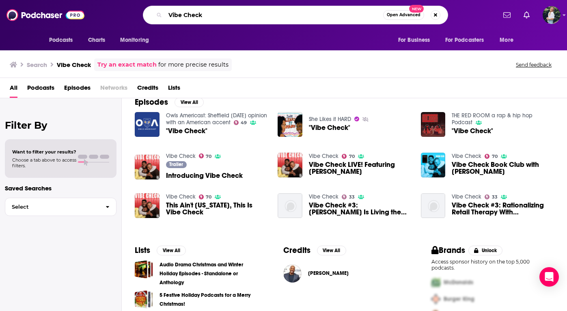
drag, startPoint x: 213, startPoint y: 17, endPoint x: 93, endPoint y: 13, distance: 120.6
click at [93, 14] on div "Podcasts Charts Monitoring Vibe Check Open Advanced New For Business For Podcas…" at bounding box center [293, 15] width 408 height 19
paste input "Reveal"
type input "Reveal"
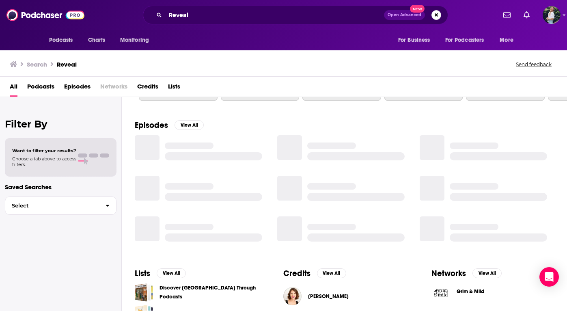
scroll to position [124, 0]
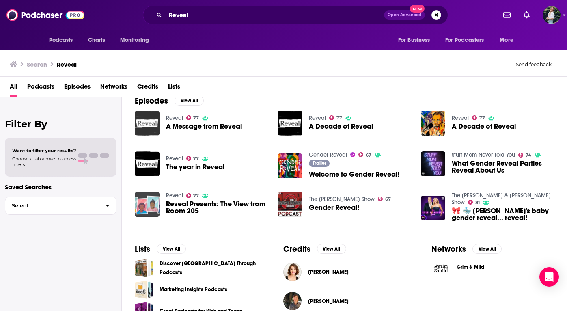
click at [140, 127] on img "A Message from Reveal" at bounding box center [147, 123] width 25 height 25
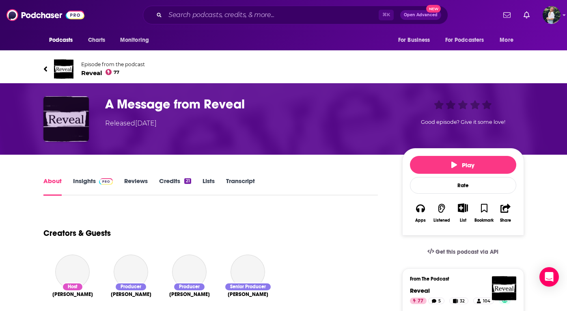
click at [69, 123] on img "A Message from Reveal" at bounding box center [65, 118] width 45 height 45
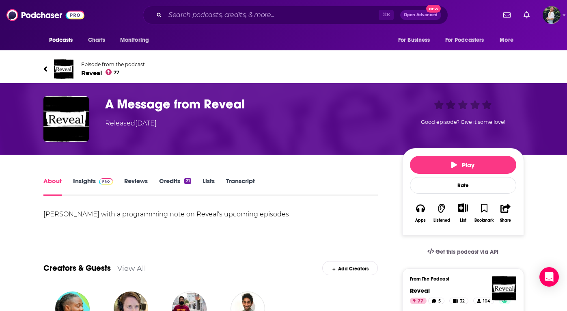
click at [93, 71] on span "Reveal 77" at bounding box center [113, 73] width 64 height 8
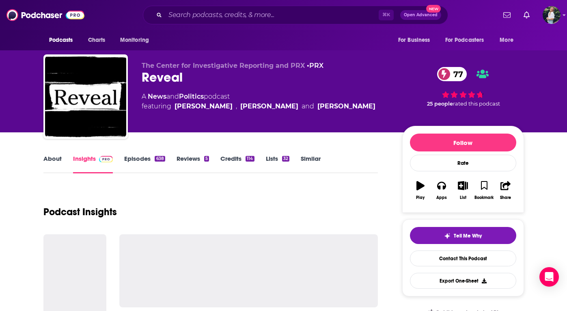
click at [52, 155] on link "About" at bounding box center [52, 164] width 18 height 19
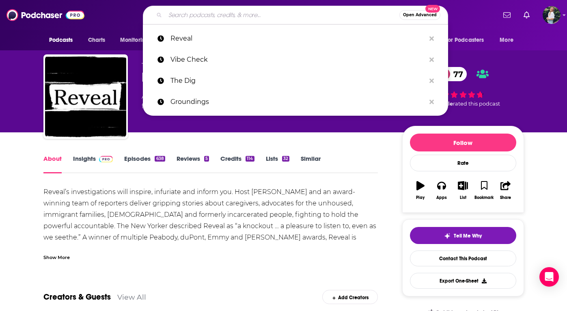
click at [210, 13] on input "Search podcasts, credits, & more..." at bounding box center [282, 15] width 234 height 13
paste input "The rest is politics"
type input "The rest is politics"
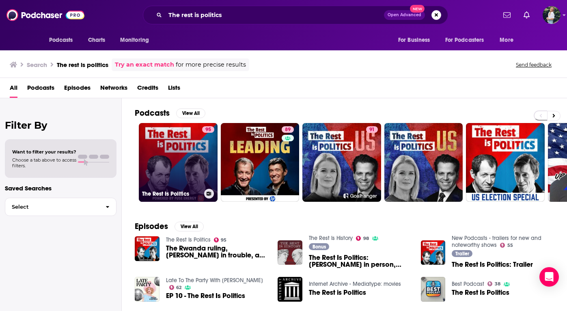
click at [190, 142] on link "95 The Rest Is Politics" at bounding box center [178, 162] width 79 height 79
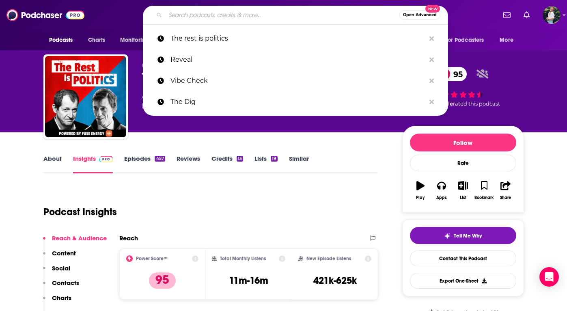
click at [195, 16] on input "Search podcasts, credits, & more..." at bounding box center [282, 15] width 234 height 13
paste input "The Stoop"
type input "The Stoop"
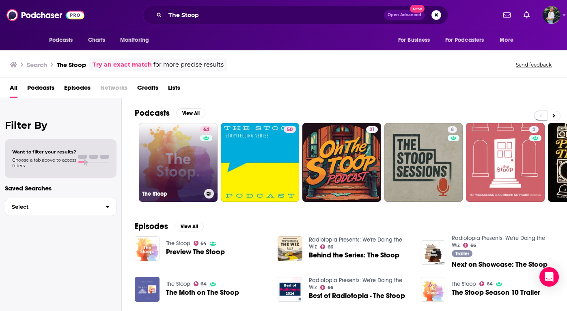
click at [190, 153] on link "64 The Stoop" at bounding box center [178, 162] width 79 height 79
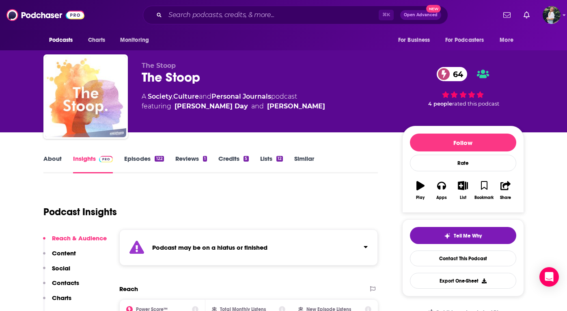
click at [197, 22] on div "⌘ K Open Advanced New" at bounding box center [295, 15] width 305 height 19
click at [189, 14] on input "Search podcasts, credits, & more..." at bounding box center [272, 15] width 214 height 13
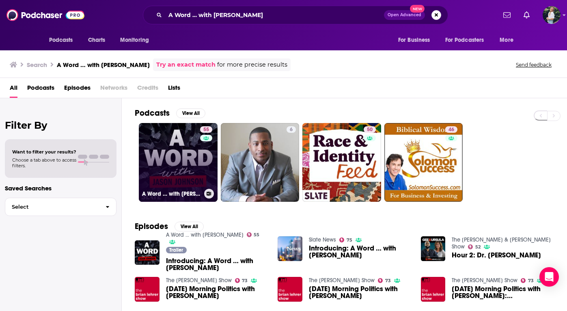
click at [177, 144] on link "55 A Word … with [PERSON_NAME]" at bounding box center [178, 162] width 79 height 79
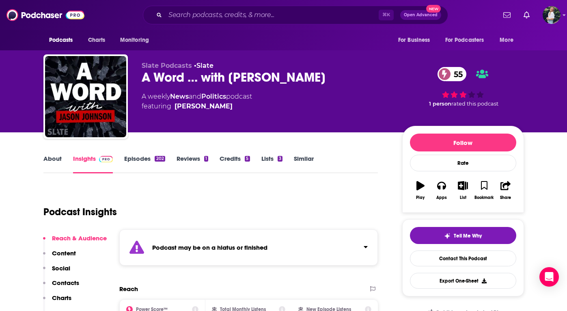
click at [198, 22] on div "⌘ K Open Advanced New" at bounding box center [295, 15] width 305 height 19
click at [187, 11] on input "Search podcasts, credits, & more..." at bounding box center [272, 15] width 214 height 13
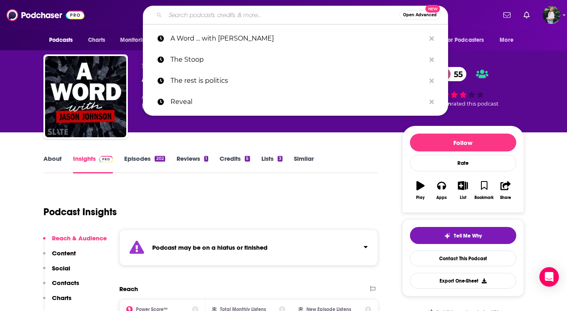
paste input "The Moth"
type input "The Moth"
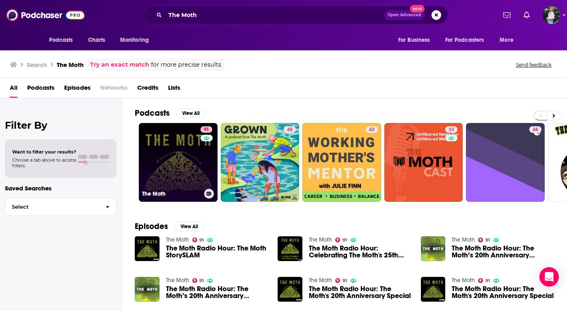
click at [155, 165] on link "91 The Moth" at bounding box center [178, 162] width 79 height 79
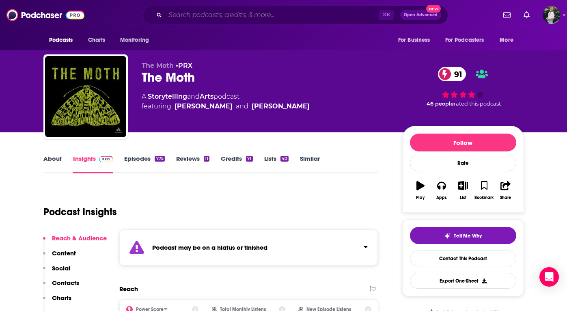
click at [231, 16] on input "Search podcasts, credits, & more..." at bounding box center [272, 15] width 214 height 13
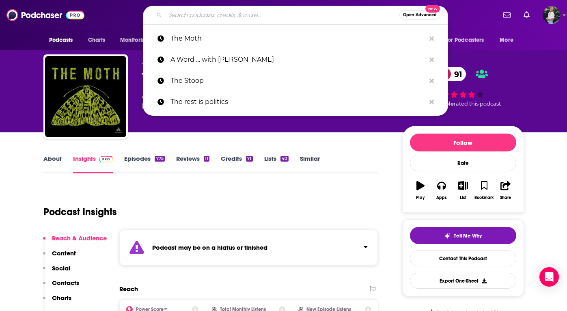
paste input "Overcoming Adversity"
type input "Overcoming Adversity"
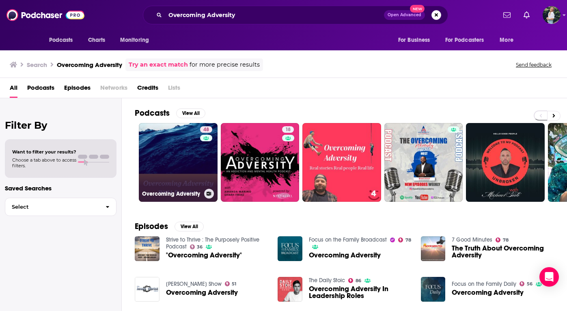
click at [181, 179] on link "48 Overcoming Adversity" at bounding box center [178, 162] width 79 height 79
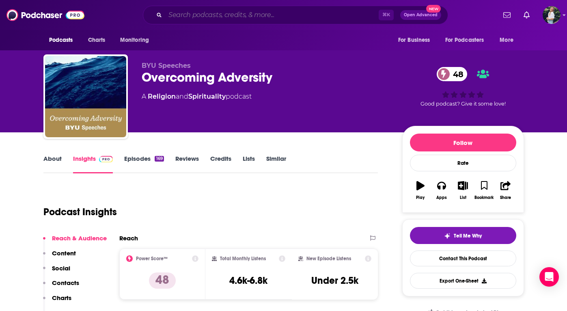
click at [211, 20] on input "Search podcasts, credits, & more..." at bounding box center [272, 15] width 214 height 13
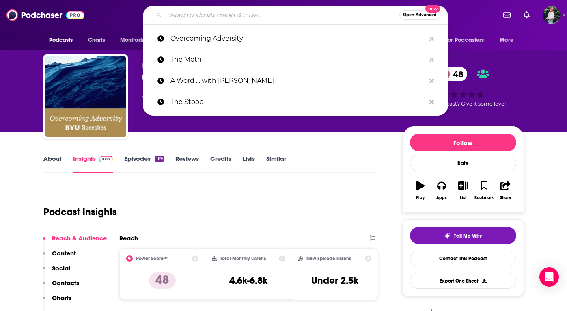
paste input "This American Life"
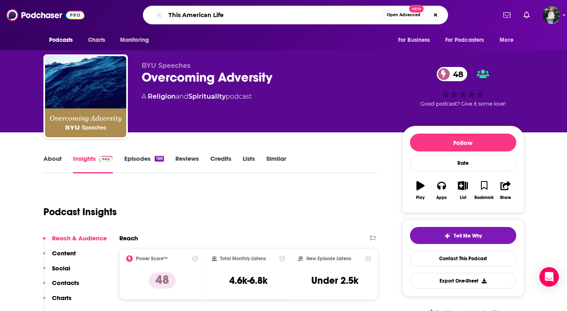
type input "This American Life"
click at [241, 16] on input "This American Life" at bounding box center [274, 15] width 218 height 13
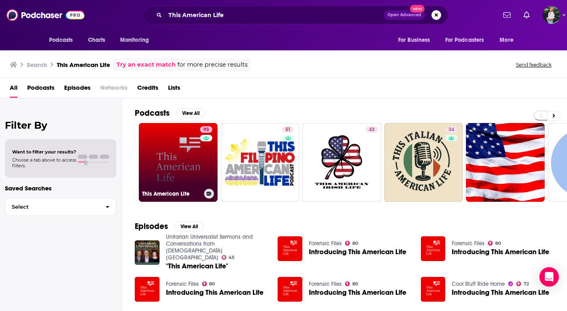
click at [185, 163] on link "93 This American Life" at bounding box center [178, 162] width 79 height 79
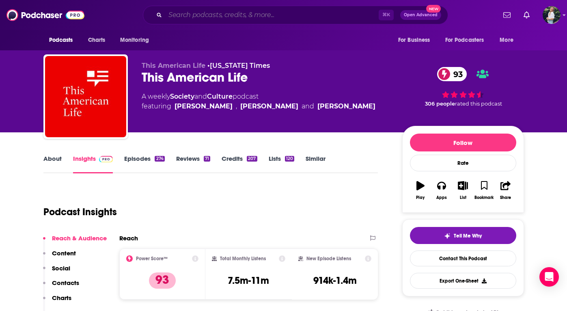
click at [239, 13] on input "Search podcasts, credits, & more..." at bounding box center [272, 15] width 214 height 13
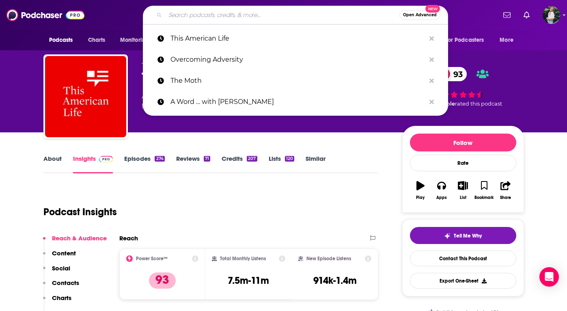
paste input "In [GEOGRAPHIC_DATA]"
type input "In [GEOGRAPHIC_DATA]"
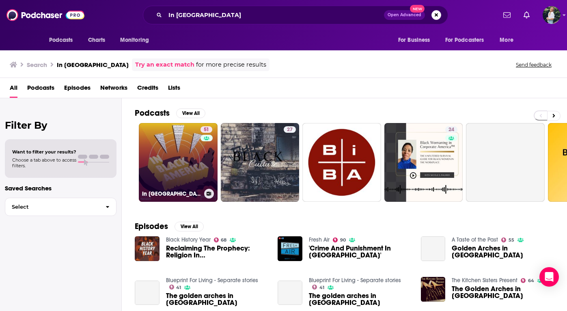
click at [186, 172] on link "51 In [GEOGRAPHIC_DATA]" at bounding box center [178, 162] width 79 height 79
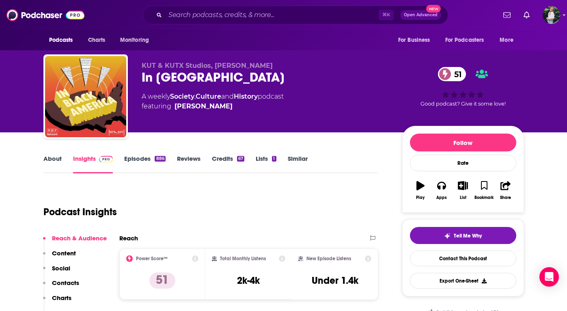
click at [52, 159] on link "About" at bounding box center [52, 164] width 18 height 19
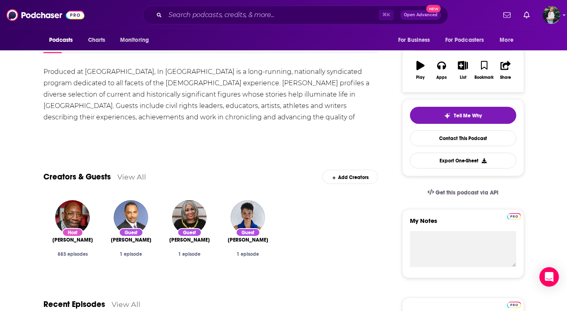
scroll to position [188, 0]
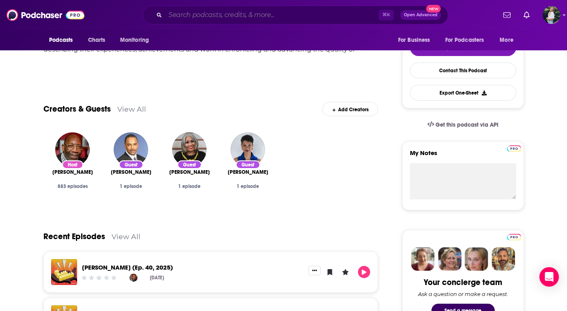
click at [243, 17] on input "Search podcasts, credits, & more..." at bounding box center [272, 15] width 214 height 13
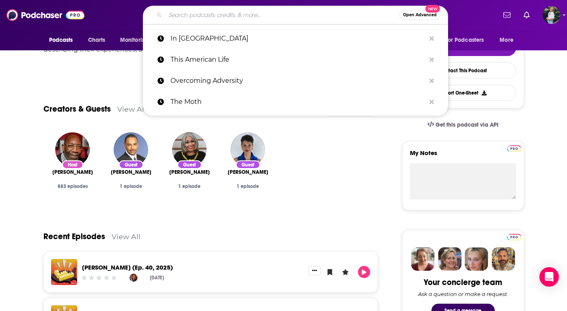
paste input "Undisciplined"
type input "Undisciplined"
